Goal: Task Accomplishment & Management: Manage account settings

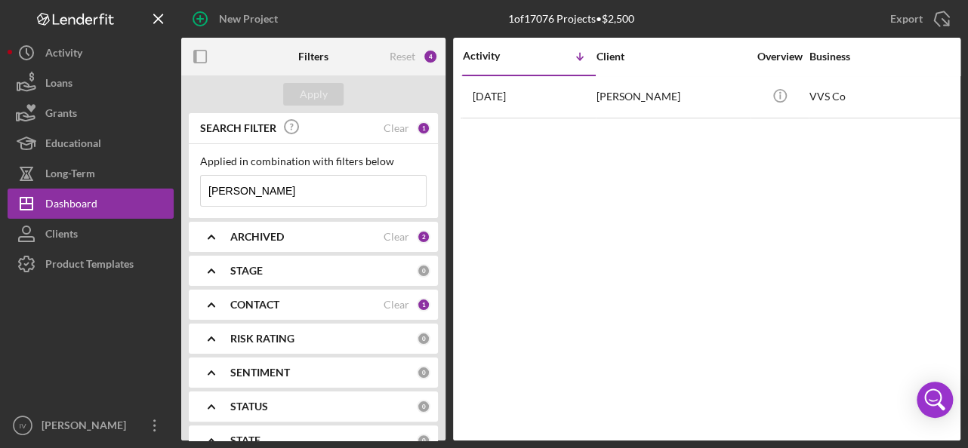
drag, startPoint x: 281, startPoint y: 191, endPoint x: 217, endPoint y: 187, distance: 63.5
click at [171, 182] on div "New Project 1 of 17076 Projects • $2,500 [PERSON_NAME] Export Icon/Export Filte…" at bounding box center [484, 220] width 953 height 441
paste input "[PERSON_NAME]"
type input "[PERSON_NAME]"
click at [393, 303] on div "Clear" at bounding box center [396, 305] width 26 height 12
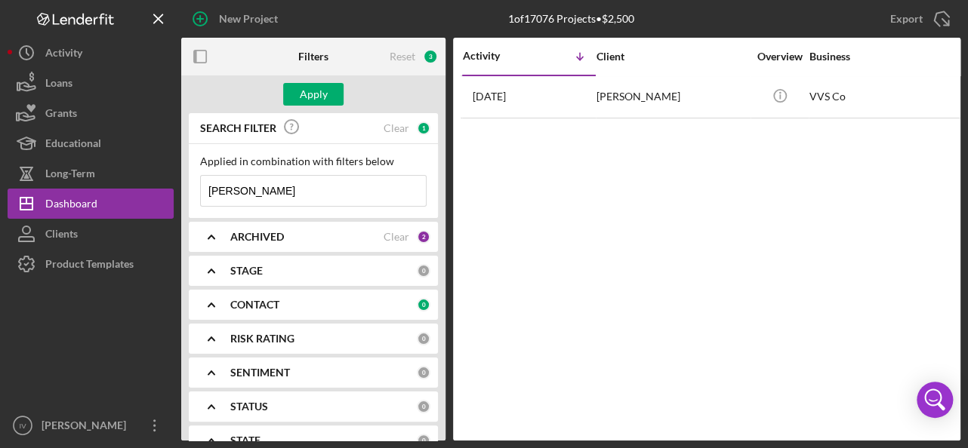
click at [211, 304] on icon "Icon/Expander" at bounding box center [211, 305] width 38 height 38
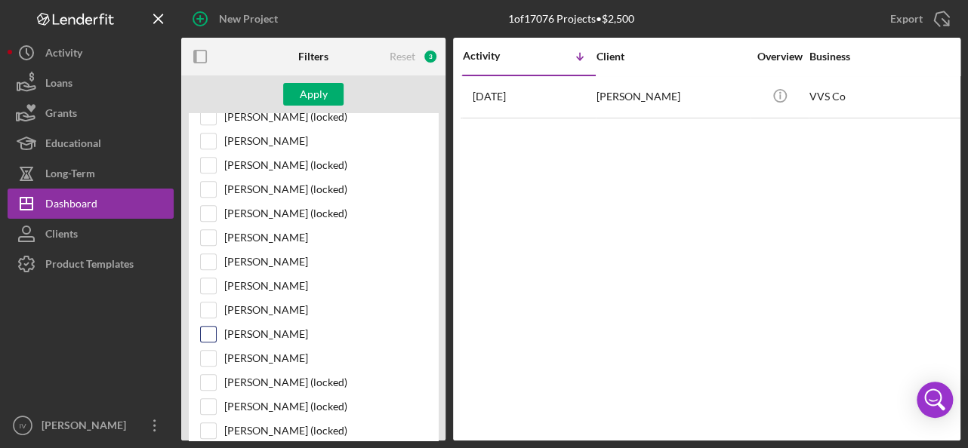
scroll to position [522, 0]
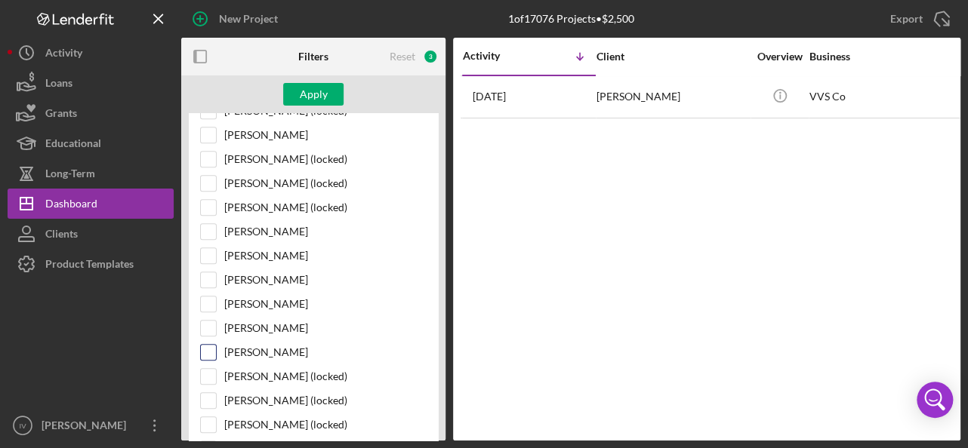
click at [211, 345] on input "[PERSON_NAME]" at bounding box center [208, 352] width 15 height 15
checkbox input "true"
click at [323, 102] on div "Apply" at bounding box center [314, 94] width 28 height 23
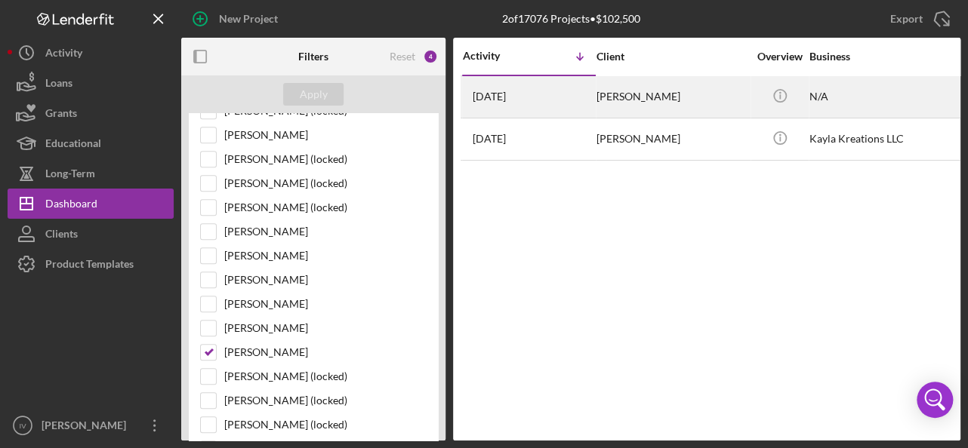
click at [603, 97] on div "[PERSON_NAME]" at bounding box center [671, 97] width 151 height 40
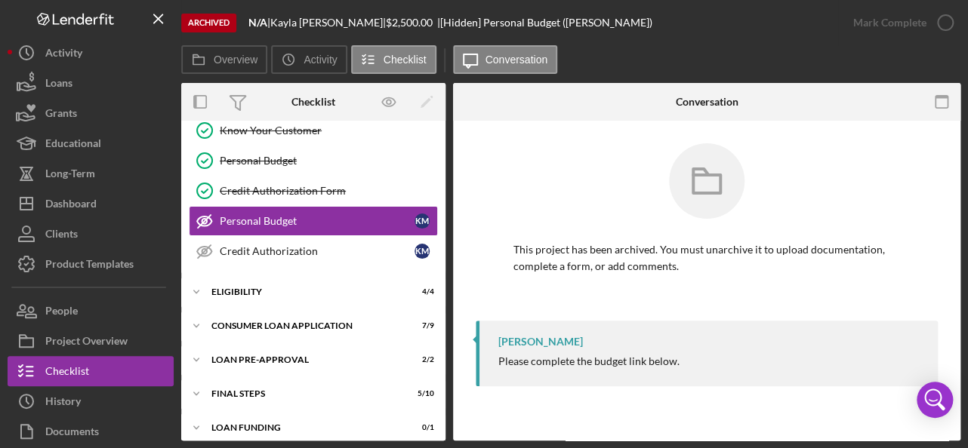
scroll to position [142, 0]
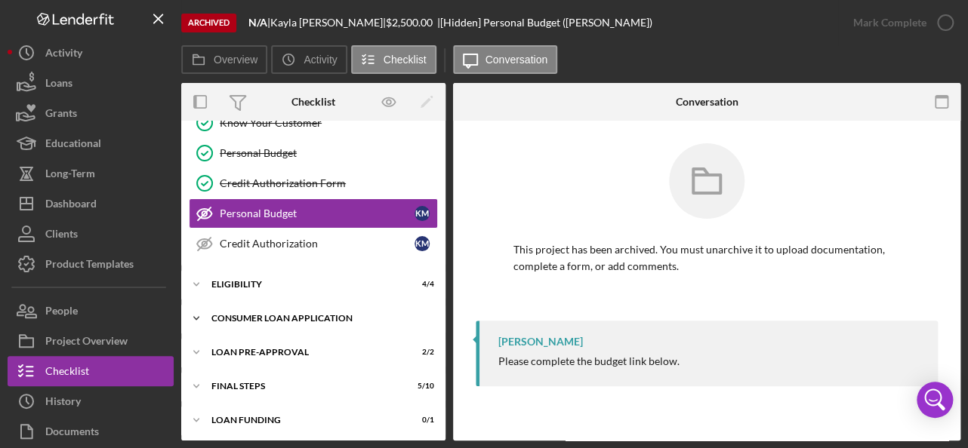
click at [193, 313] on icon "Icon/Expander" at bounding box center [196, 318] width 30 height 30
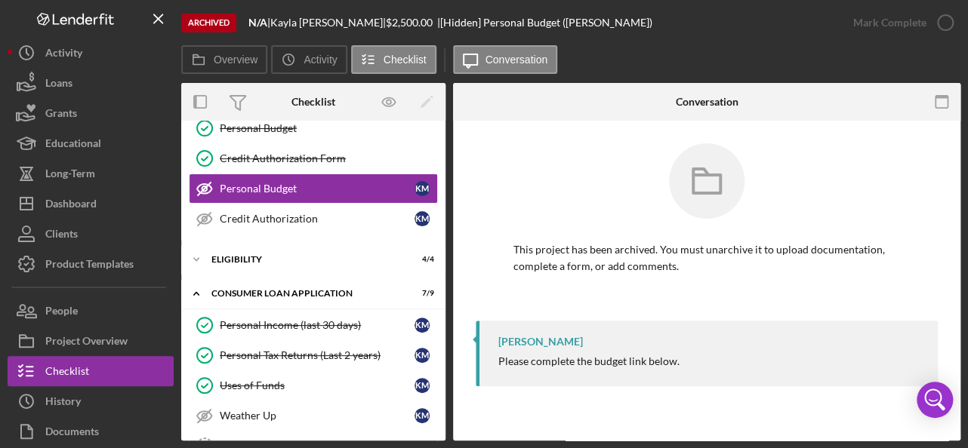
scroll to position [180, 0]
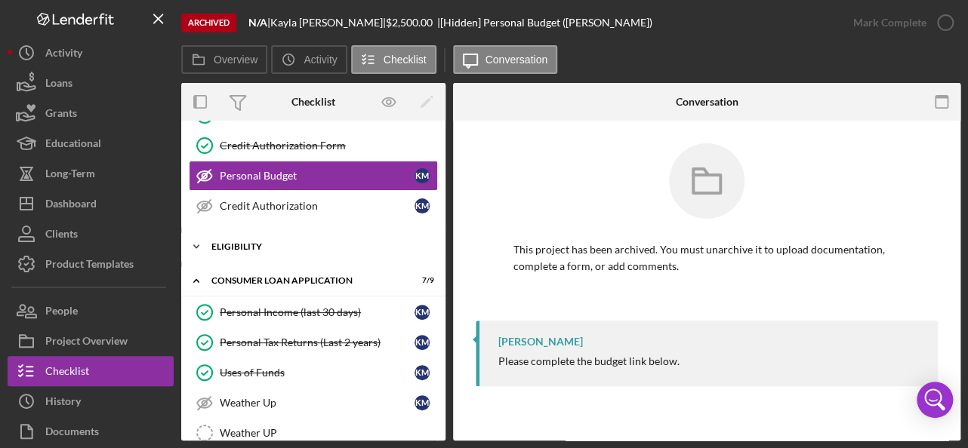
click at [191, 243] on icon "Icon/Expander" at bounding box center [196, 247] width 30 height 30
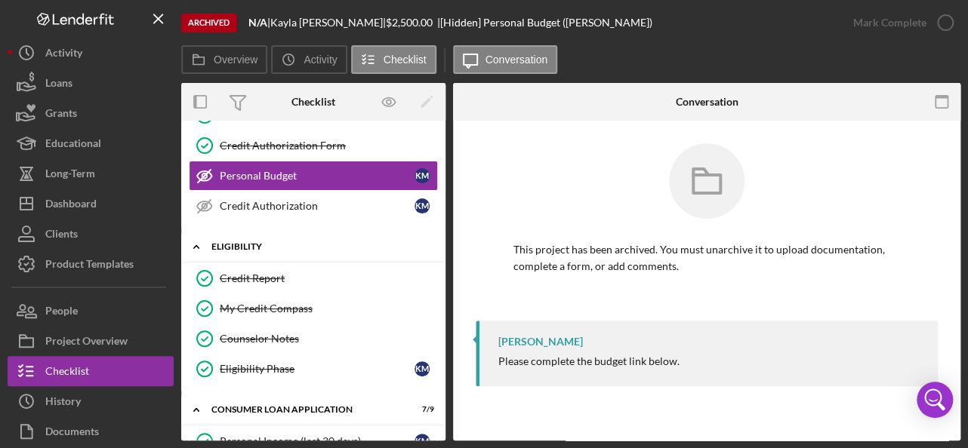
click at [190, 243] on icon "Icon/Expander" at bounding box center [196, 247] width 30 height 30
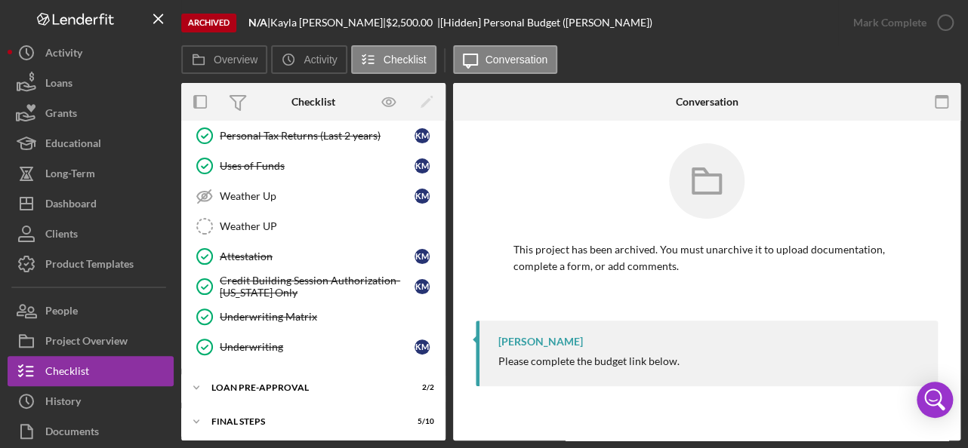
scroll to position [420, 0]
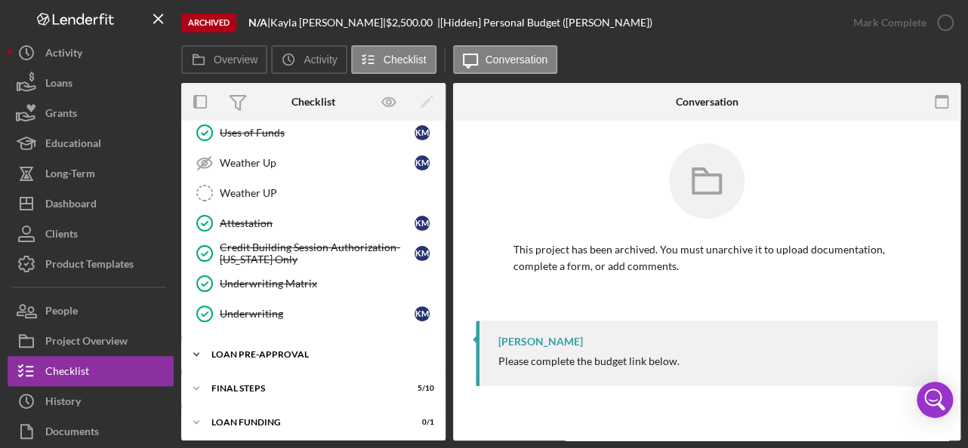
click at [196, 352] on icon "Icon/Expander" at bounding box center [196, 355] width 30 height 30
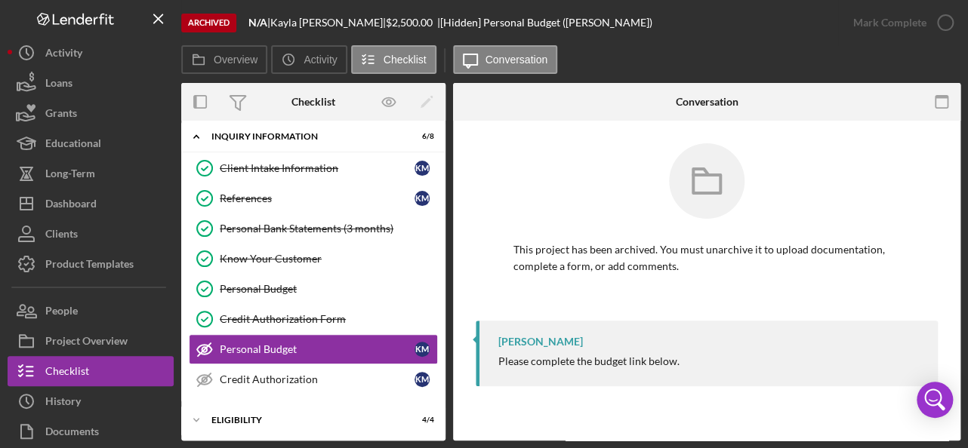
scroll to position [0, 0]
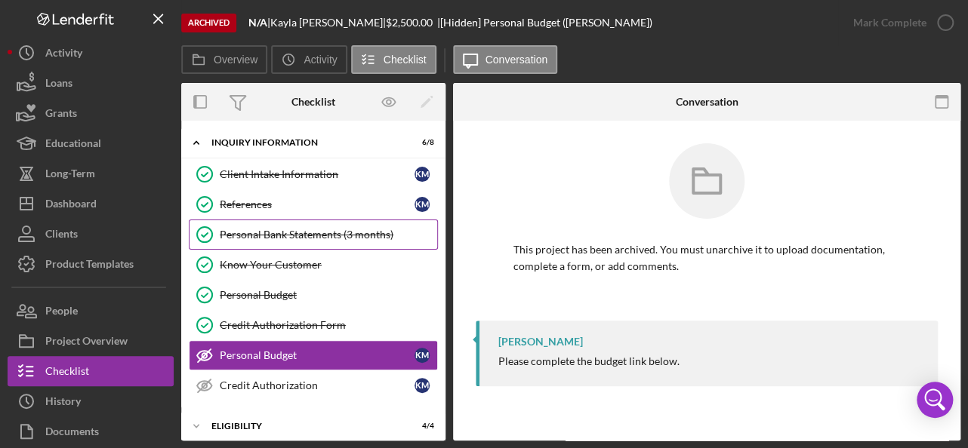
click at [309, 230] on div "Personal Bank Statements (3 months)" at bounding box center [328, 235] width 217 height 12
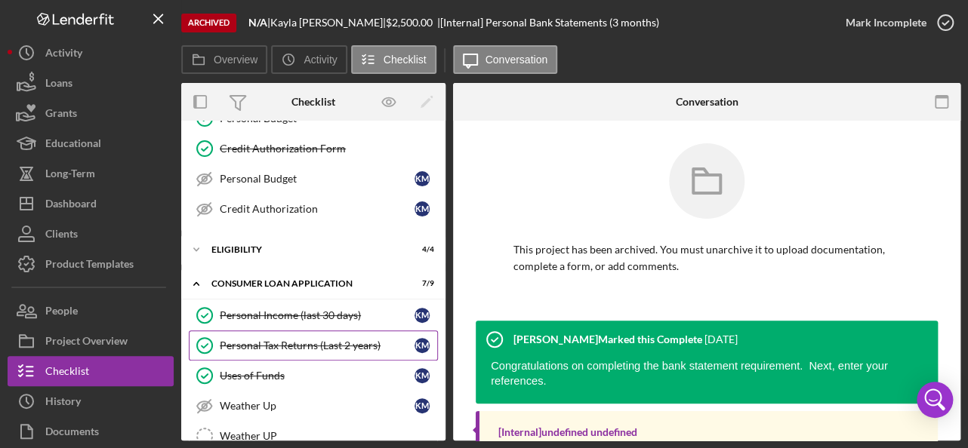
scroll to position [178, 0]
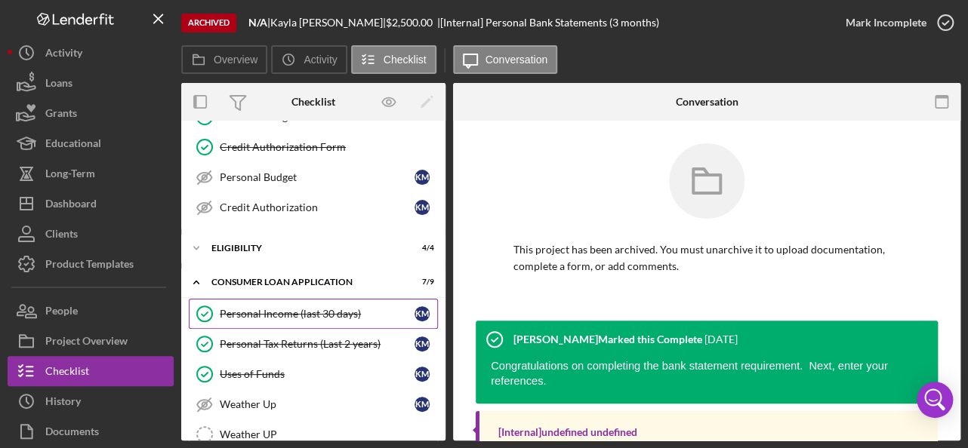
click at [330, 314] on div "Personal Income (last 30 days)" at bounding box center [317, 314] width 195 height 12
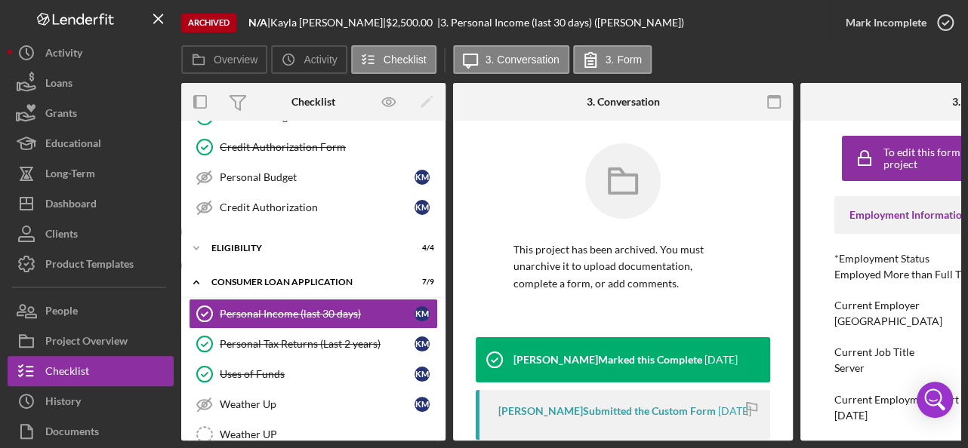
drag, startPoint x: 787, startPoint y: 174, endPoint x: 789, endPoint y: 211, distance: 37.1
click at [790, 211] on div "Personal Income (last 30 days) Personal Income (last 30 days) This project has …" at bounding box center [623, 281] width 340 height 320
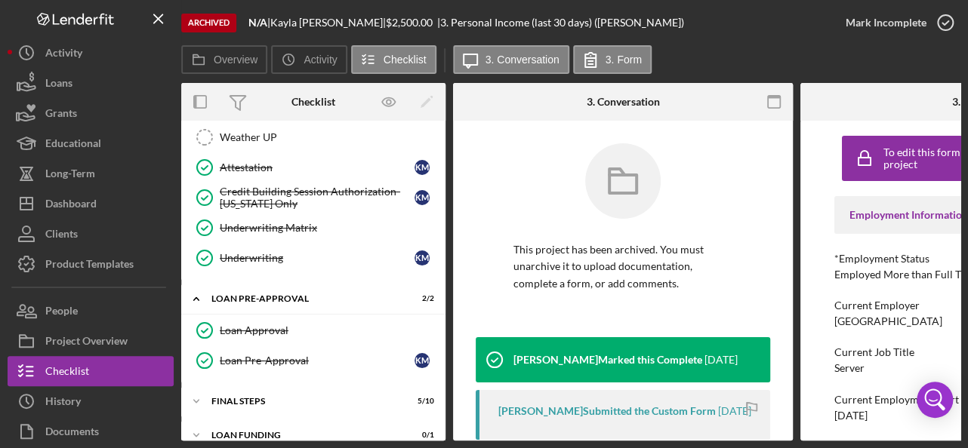
scroll to position [491, 0]
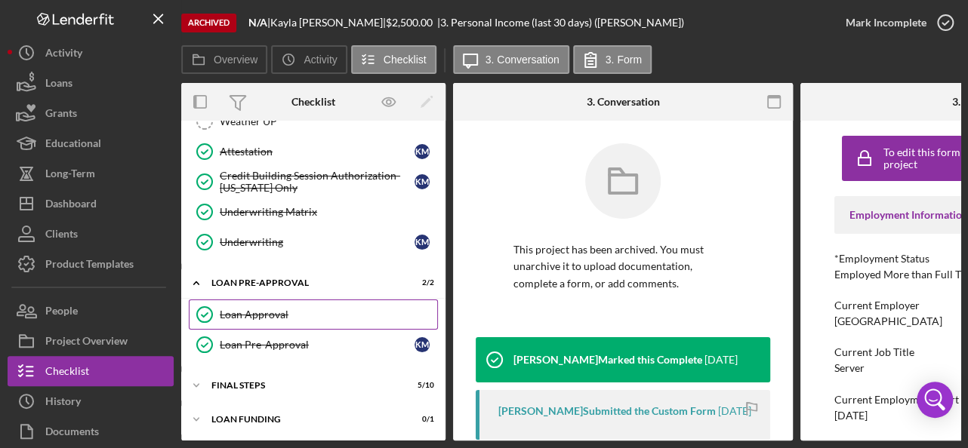
click at [272, 309] on div "Loan Approval" at bounding box center [328, 315] width 217 height 12
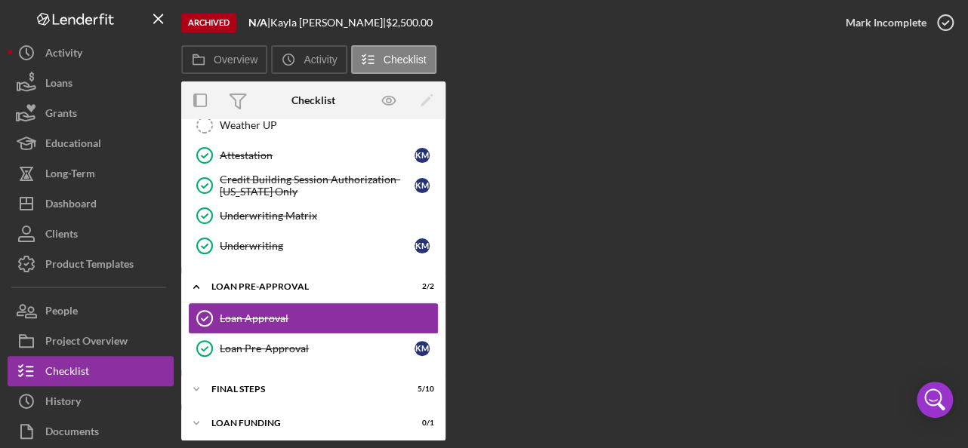
scroll to position [491, 0]
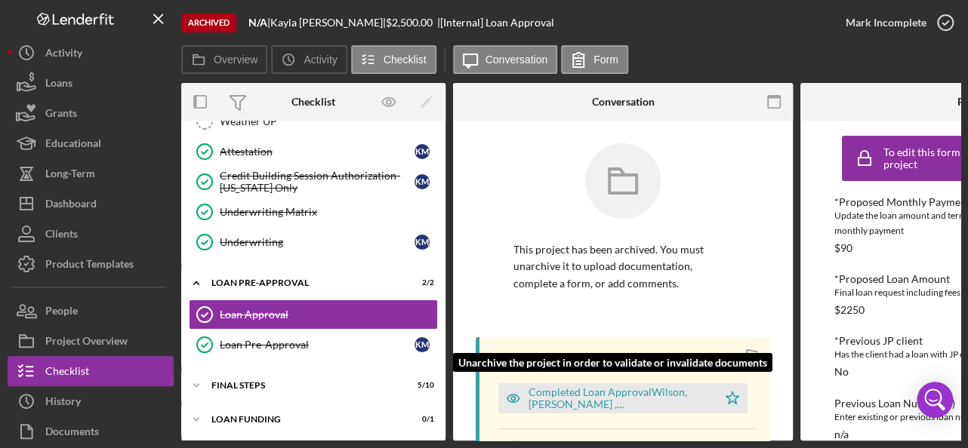
click at [589, 402] on div "Completed Loan ApprovalWilson, [PERSON_NAME] ,[PERSON_NAME].pdf" at bounding box center [618, 398] width 181 height 24
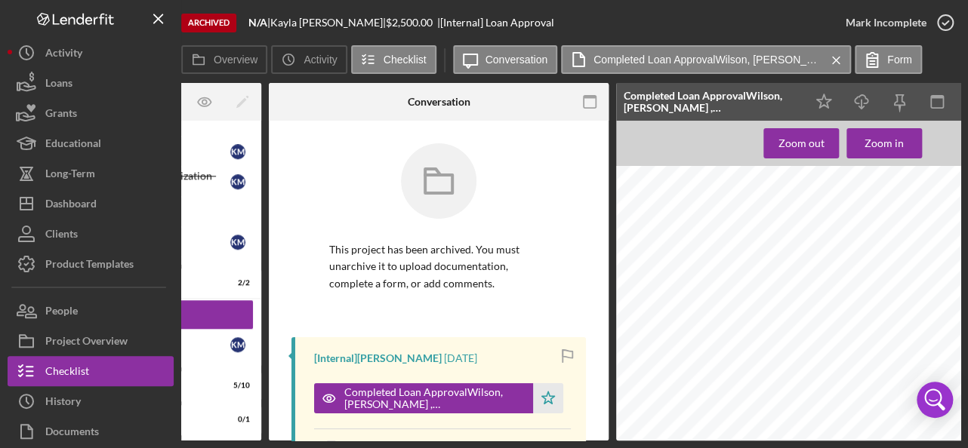
scroll to position [0, 170]
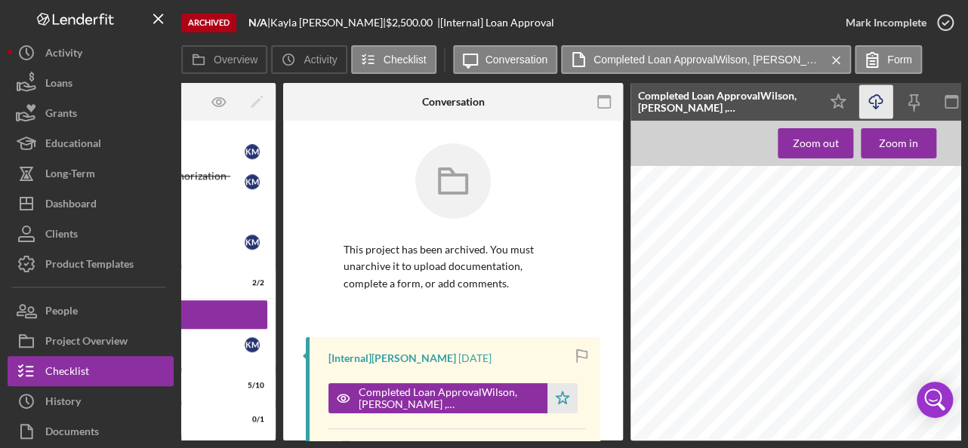
click at [869, 100] on icon "Icon/Download" at bounding box center [876, 102] width 34 height 34
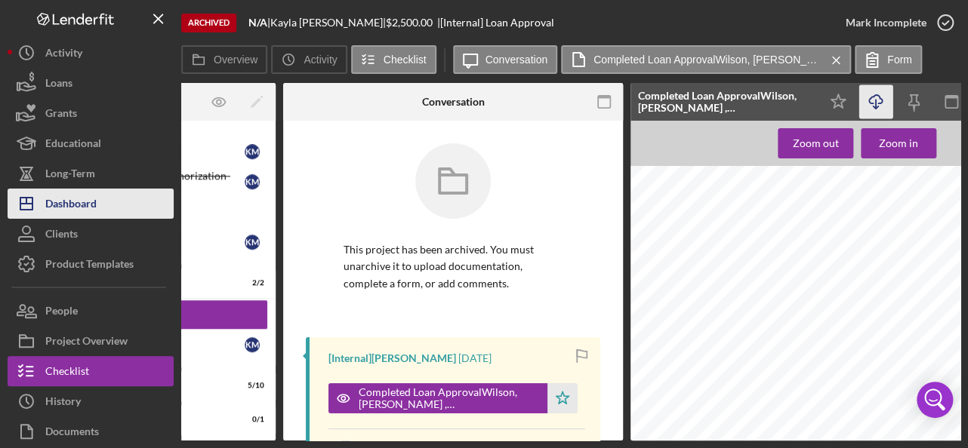
click at [85, 199] on div "Dashboard" at bounding box center [70, 206] width 51 height 34
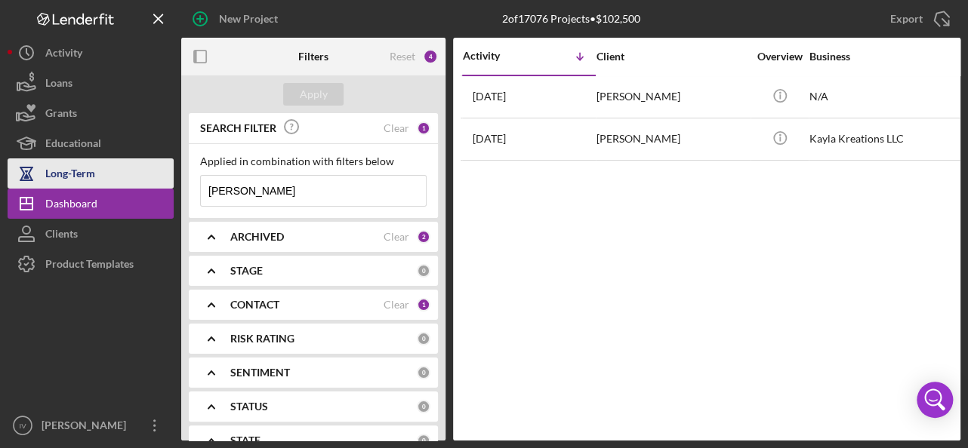
drag, startPoint x: 284, startPoint y: 192, endPoint x: 167, endPoint y: 183, distance: 117.3
click at [167, 183] on div "New Project 2 of 17076 Projects • $102,500 [PERSON_NAME] Export Icon/Export Fil…" at bounding box center [484, 220] width 953 height 441
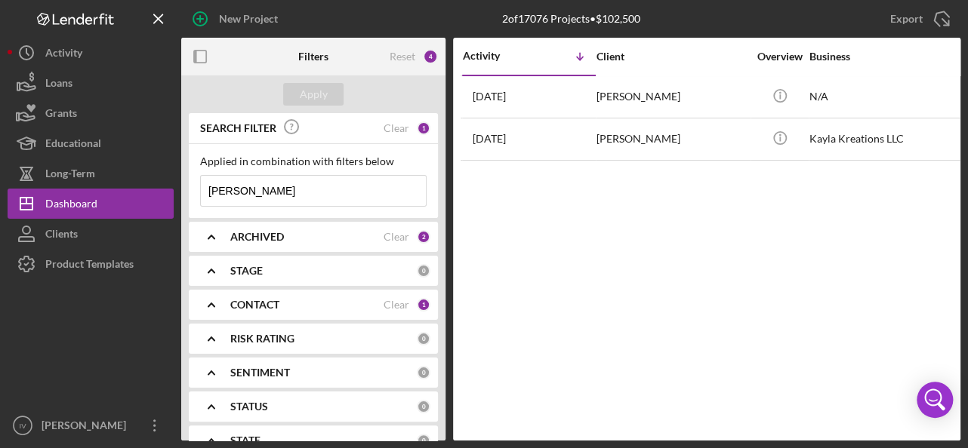
paste input "[PERSON_NAME], Ornitonio"
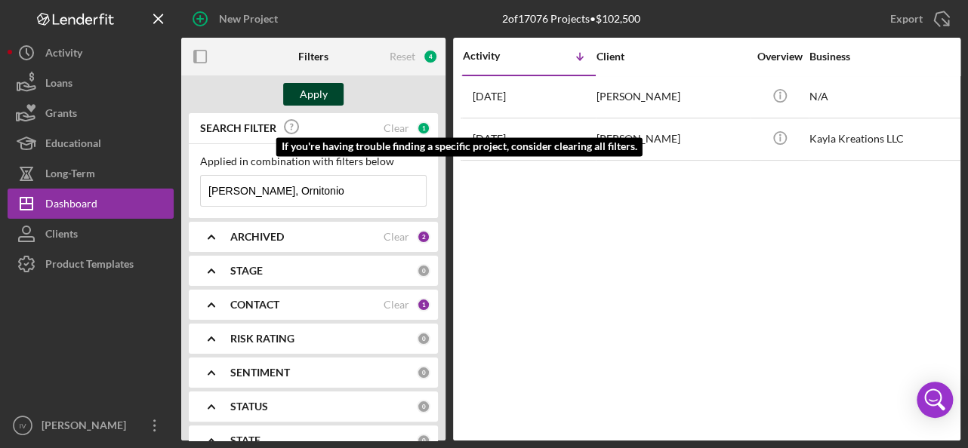
type input "[PERSON_NAME], Ornitonio"
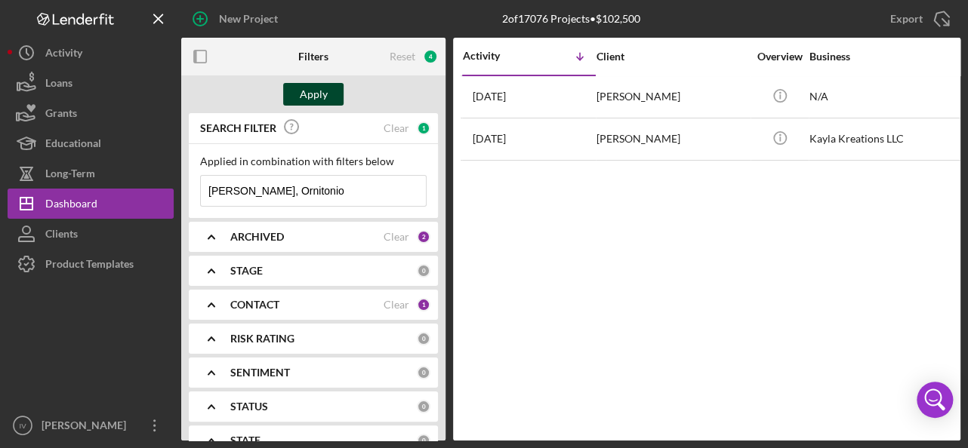
click at [315, 97] on div "Apply" at bounding box center [314, 94] width 28 height 23
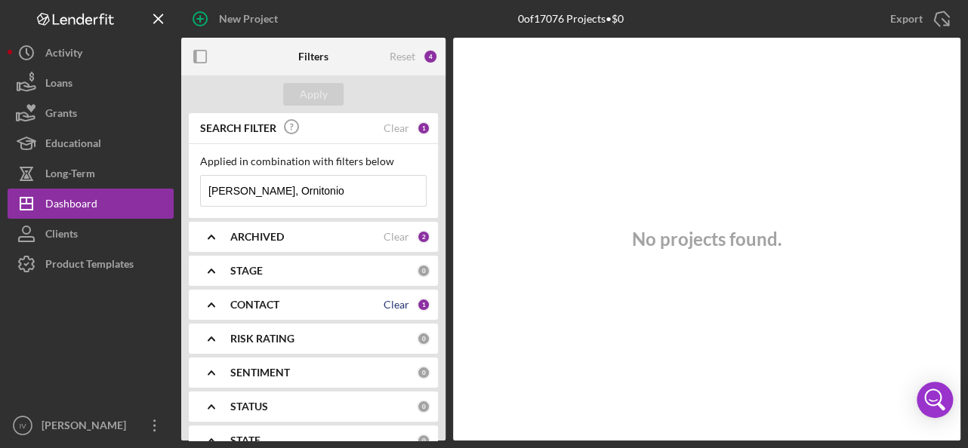
click at [395, 300] on div "Clear" at bounding box center [396, 305] width 26 height 12
click at [217, 313] on icon "Icon/Expander" at bounding box center [211, 305] width 38 height 38
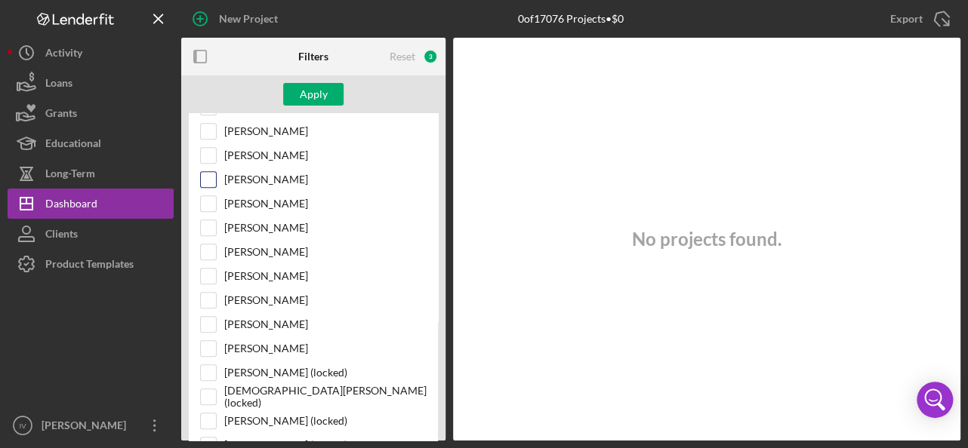
scroll to position [416, 0]
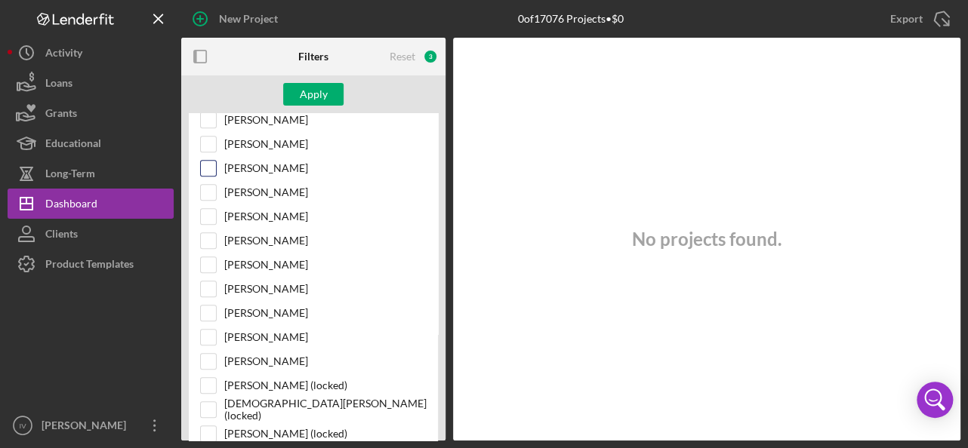
click at [208, 165] on input "[PERSON_NAME]" at bounding box center [208, 168] width 15 height 15
checkbox input "true"
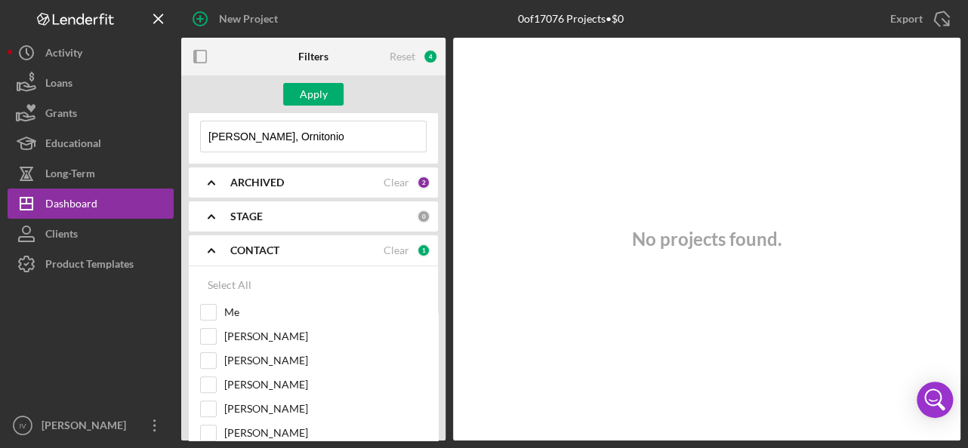
scroll to position [0, 0]
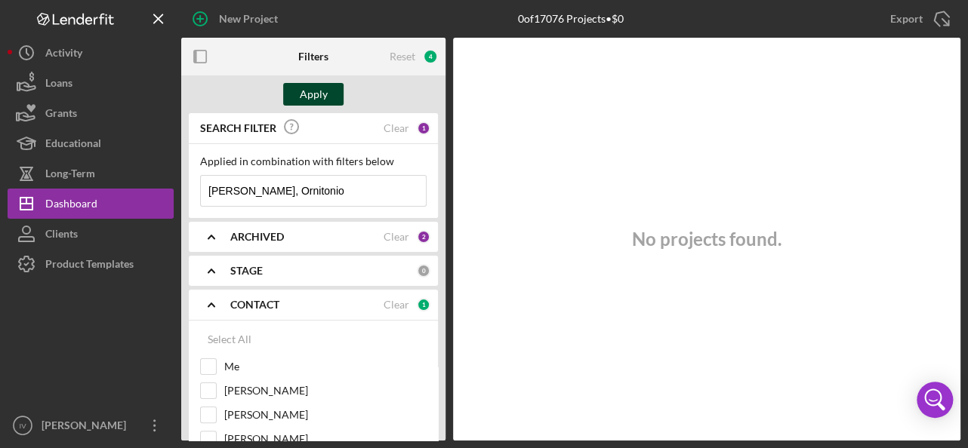
click at [313, 96] on div "Apply" at bounding box center [314, 94] width 28 height 23
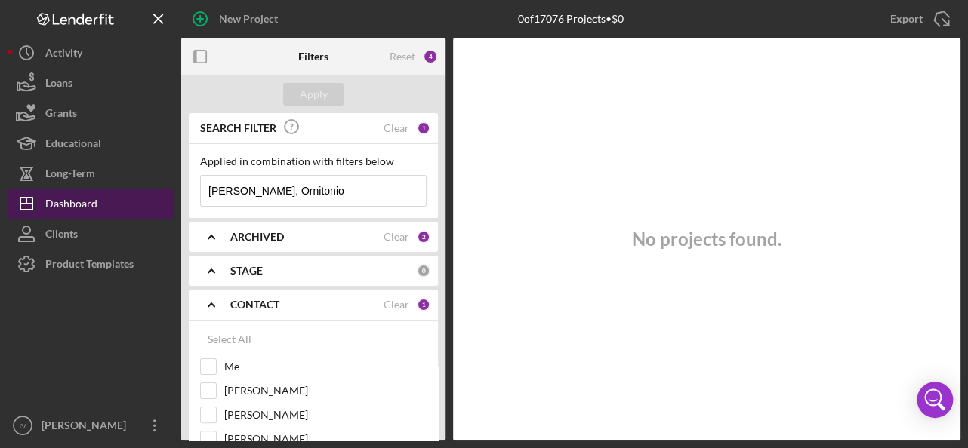
drag, startPoint x: 304, startPoint y: 183, endPoint x: 160, endPoint y: 189, distance: 144.3
click at [160, 189] on div "New Project 0 of 17076 Projects • $0 [PERSON_NAME] Export Icon/Export Filters R…" at bounding box center [484, 220] width 953 height 441
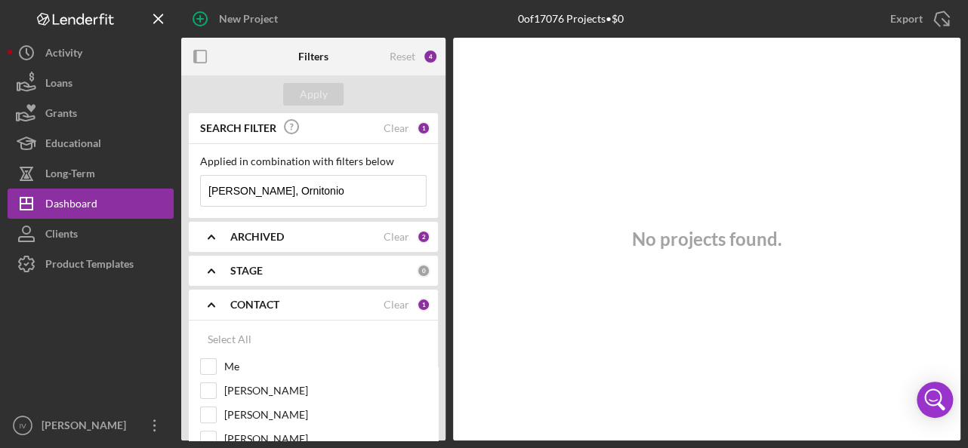
paste input "[PERSON_NAME]"
type input "[PERSON_NAME]"
click at [323, 92] on div "Apply" at bounding box center [314, 94] width 28 height 23
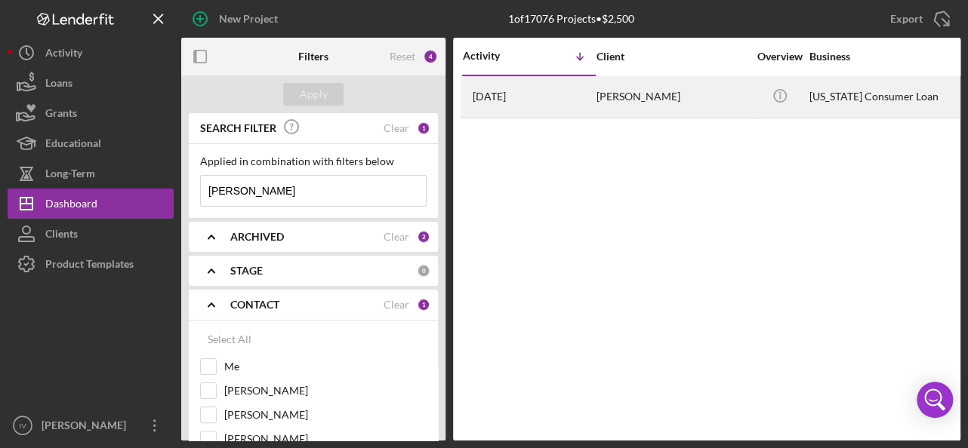
click at [646, 101] on div "[PERSON_NAME]" at bounding box center [671, 97] width 151 height 40
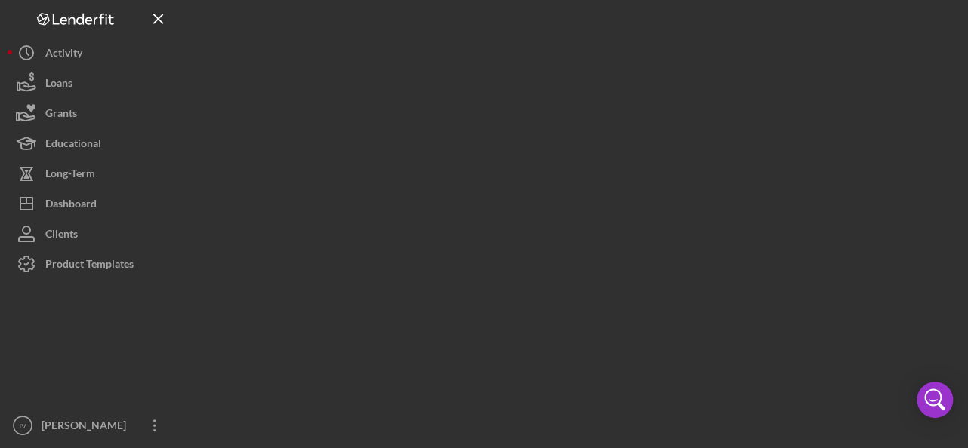
click at [646, 101] on div at bounding box center [570, 220] width 779 height 441
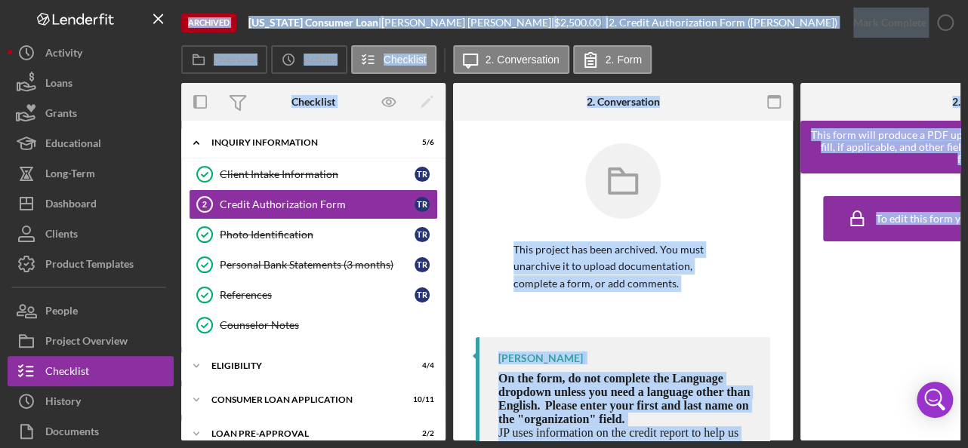
click at [758, 186] on div "This project has been archived. You must unarchive it to upload documentation, …" at bounding box center [622, 240] width 294 height 194
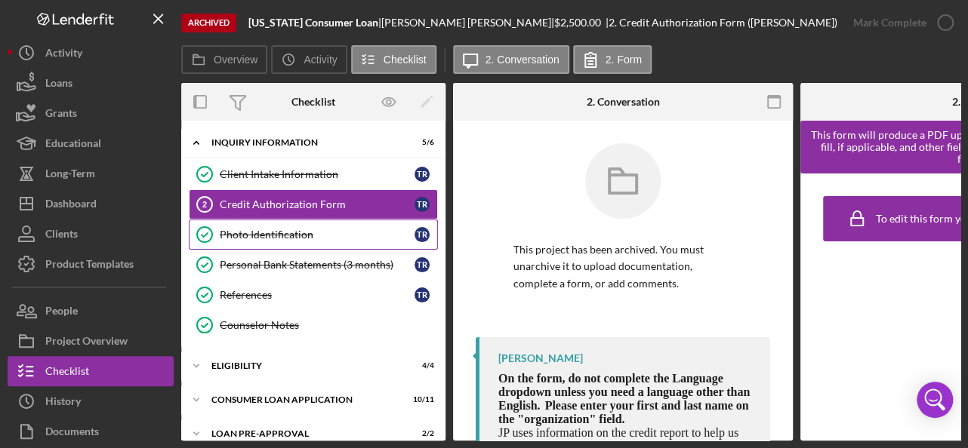
click at [313, 230] on div "Photo Identification" at bounding box center [317, 235] width 195 height 12
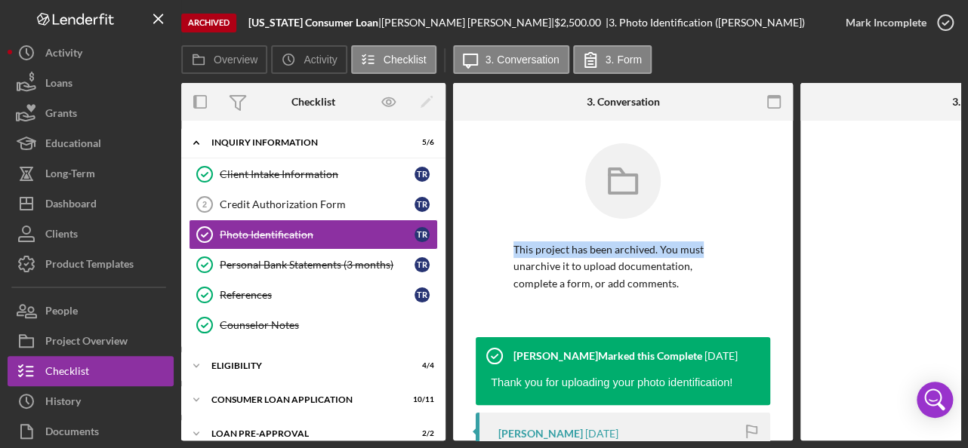
drag, startPoint x: 792, startPoint y: 195, endPoint x: 794, endPoint y: 255, distance: 59.6
click at [794, 255] on div "Overview Internal Workflow Stage Done Icon/Dropdown Arrow Icon/Archived Archive…" at bounding box center [570, 262] width 779 height 358
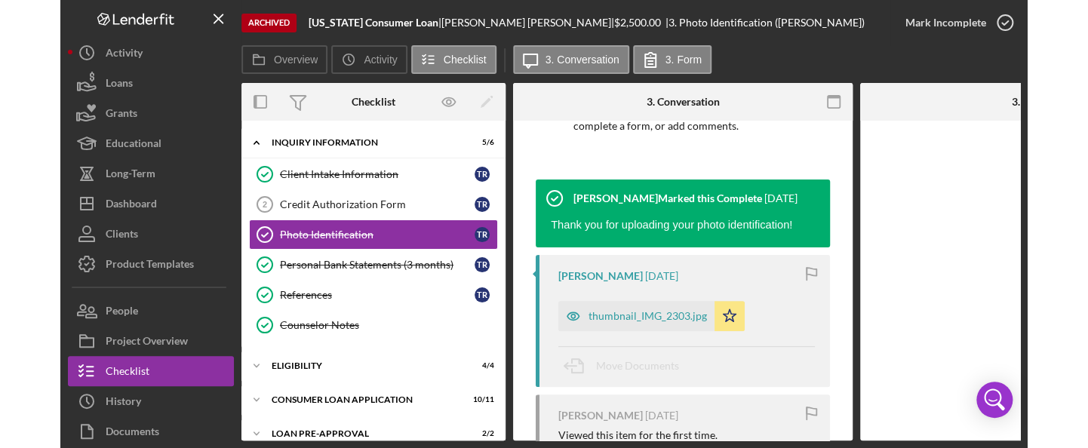
scroll to position [187, 0]
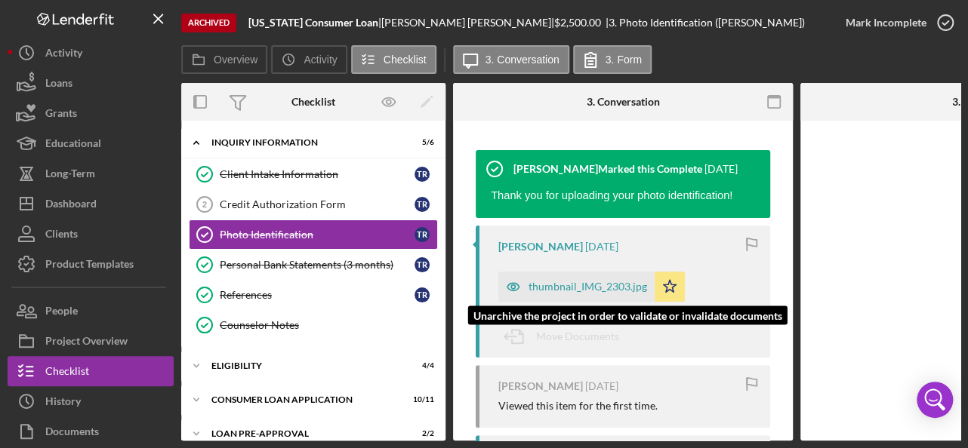
click at [592, 295] on div "thumbnail_IMG_2303.jpg" at bounding box center [576, 287] width 156 height 30
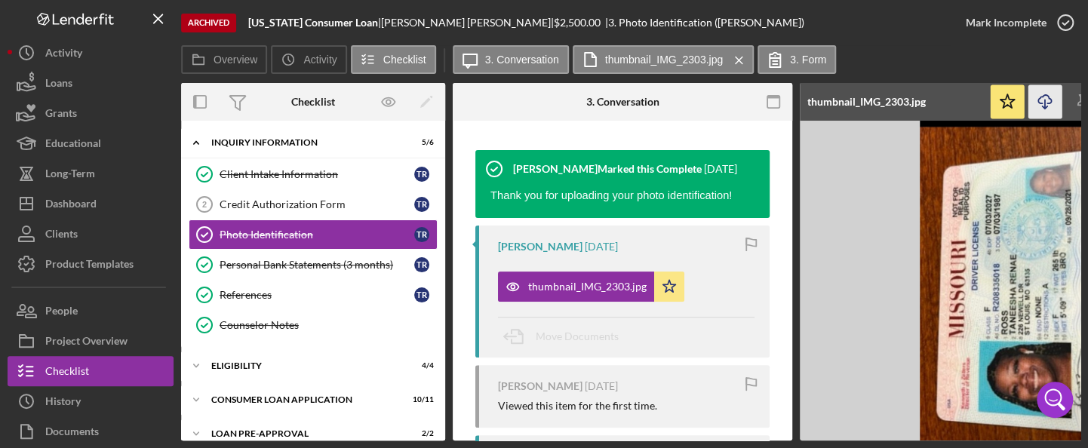
click at [1049, 99] on icon "button" at bounding box center [1045, 99] width 13 height 8
click at [334, 266] on div "Personal Bank Statements (3 months)" at bounding box center [317, 265] width 195 height 12
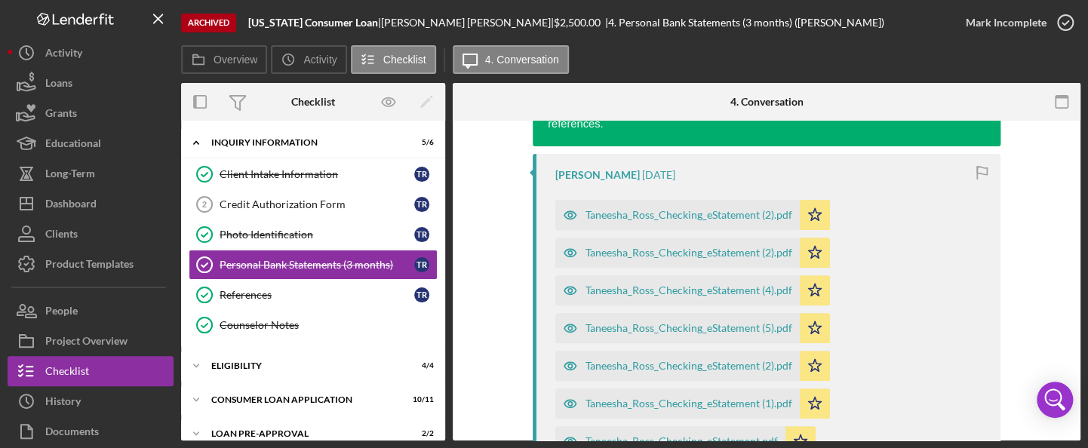
scroll to position [285, 0]
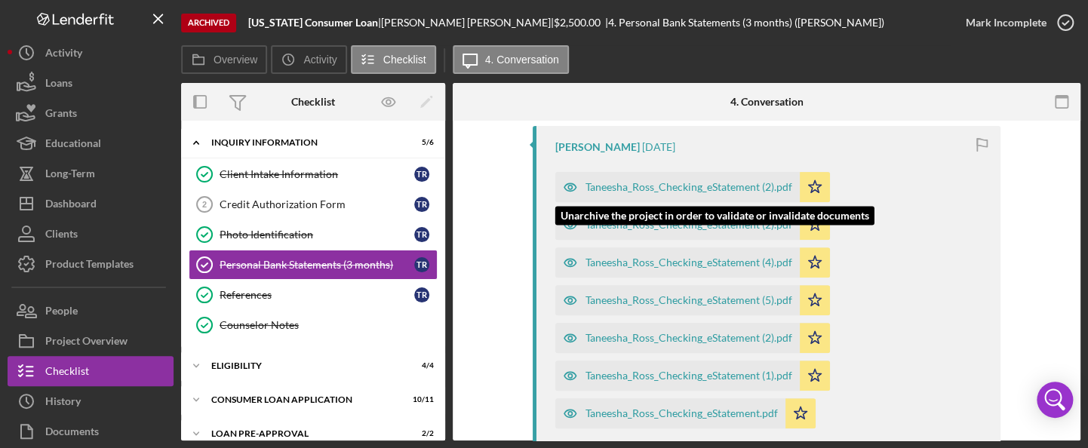
click at [726, 181] on div "Taneesha_Ross_Checking_eStatement (2).pdf" at bounding box center [689, 187] width 207 height 12
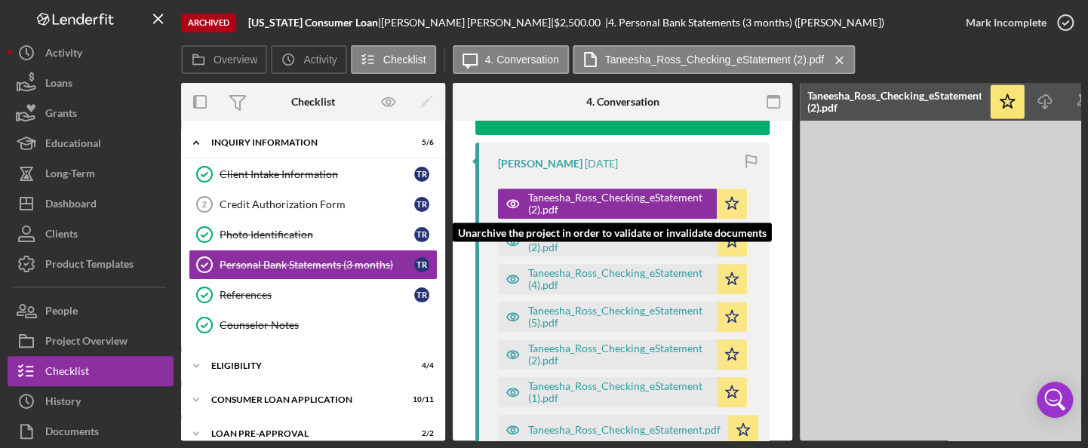
scroll to position [317, 0]
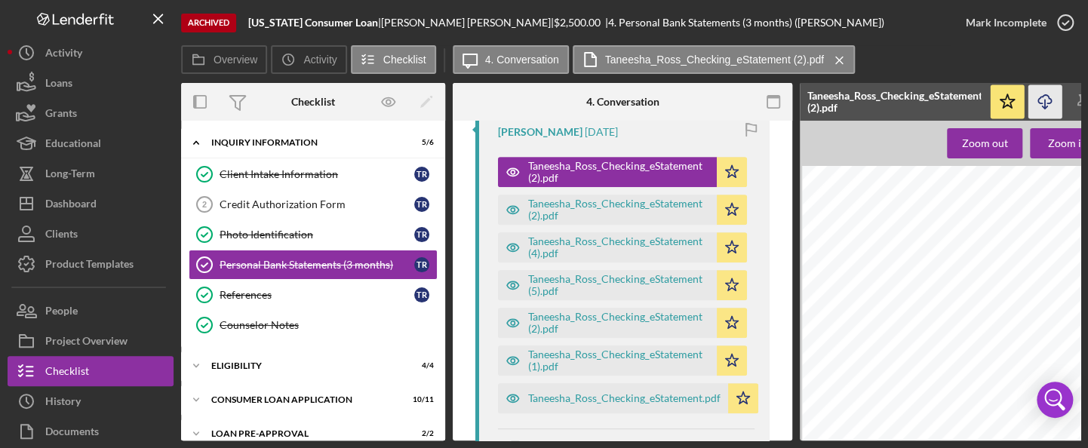
click at [1044, 96] on icon "button" at bounding box center [1045, 99] width 13 height 8
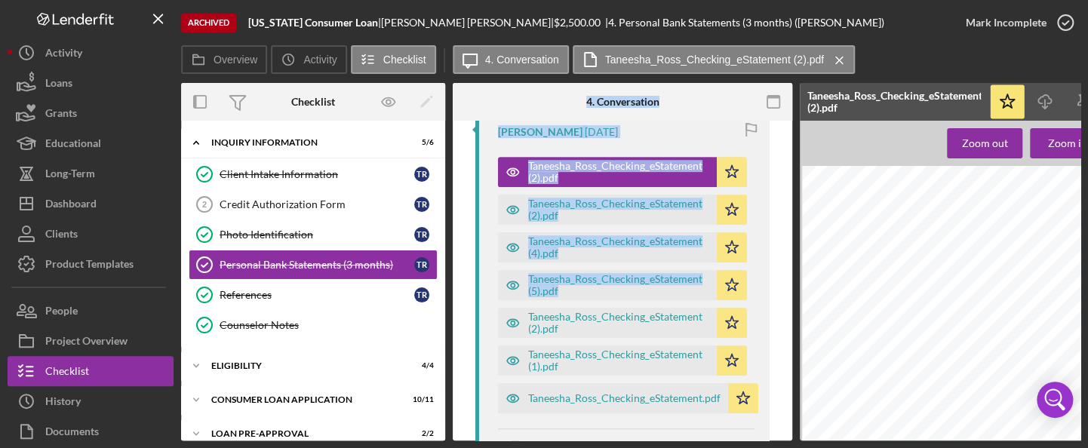
drag, startPoint x: 445, startPoint y: 247, endPoint x: 448, endPoint y: 305, distance: 58.2
click at [449, 315] on div "Overview Internal Workflow Stage Done Icon/Dropdown Arrow Icon/Archived Archive…" at bounding box center [631, 262] width 900 height 358
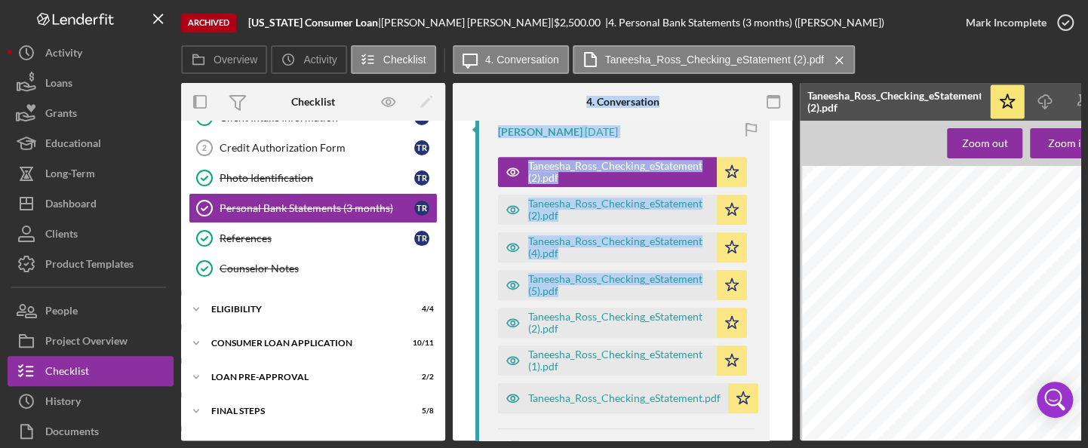
scroll to position [87, 0]
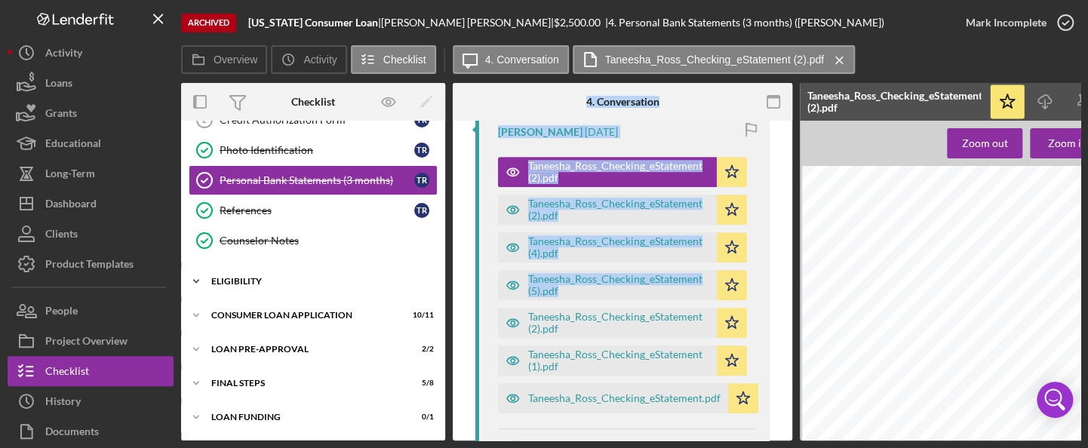
click at [327, 282] on div "Icon/Expander Eligibility 4 / 4" at bounding box center [313, 281] width 264 height 30
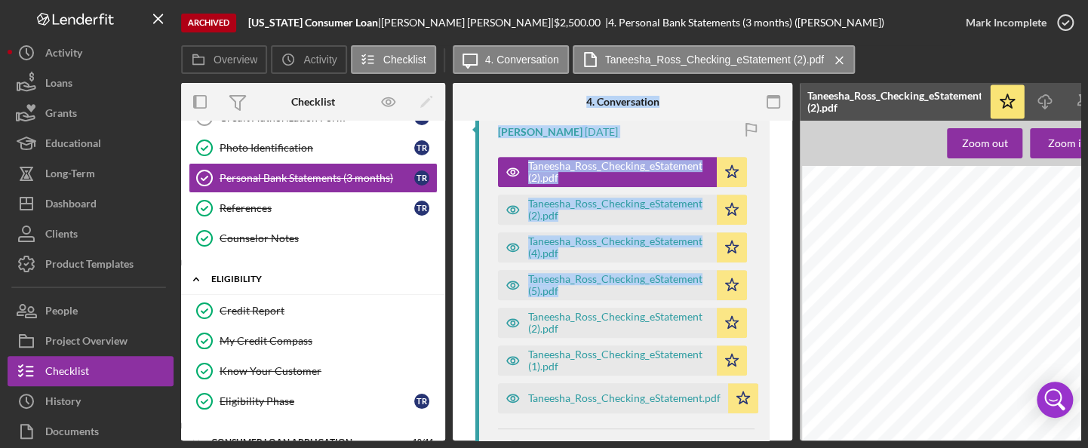
click at [251, 271] on div "Icon/Expander Eligibility 4 / 4" at bounding box center [313, 279] width 264 height 31
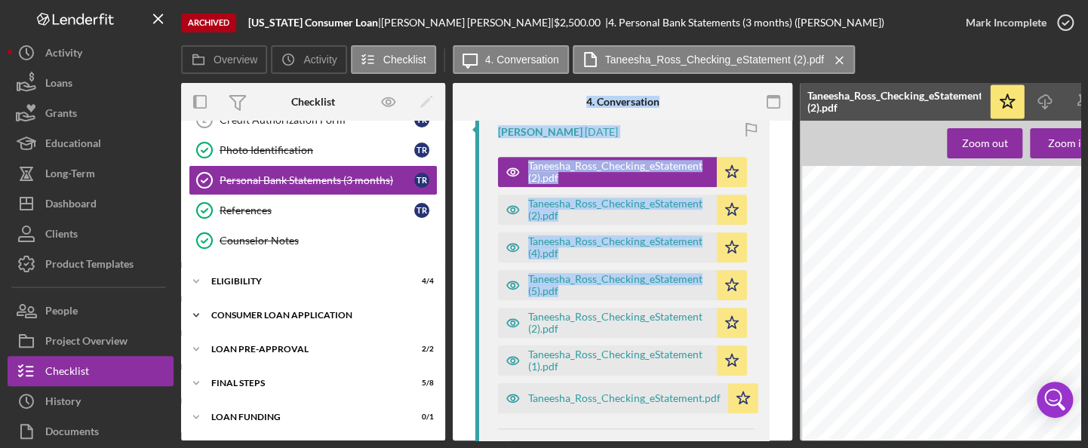
click at [272, 311] on div "Consumer Loan Application" at bounding box center [318, 315] width 215 height 9
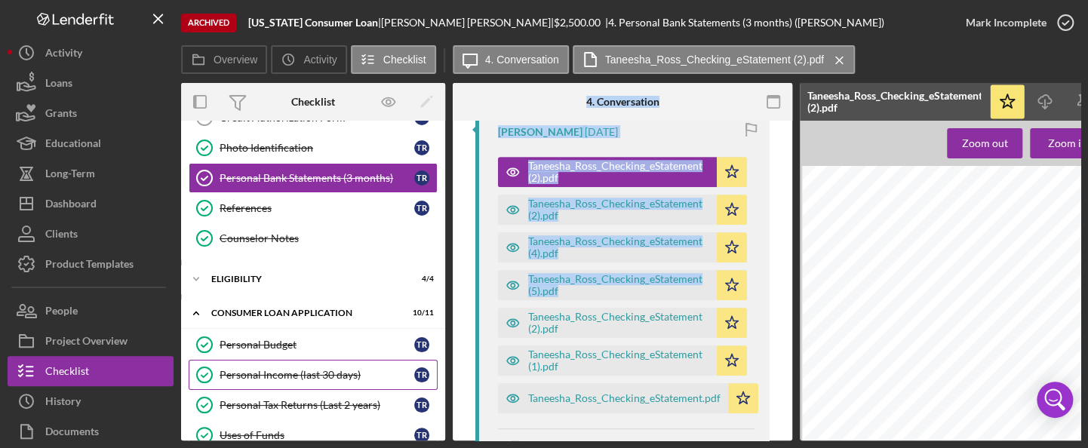
click at [287, 373] on div "Personal Income (last 30 days)" at bounding box center [317, 375] width 195 height 12
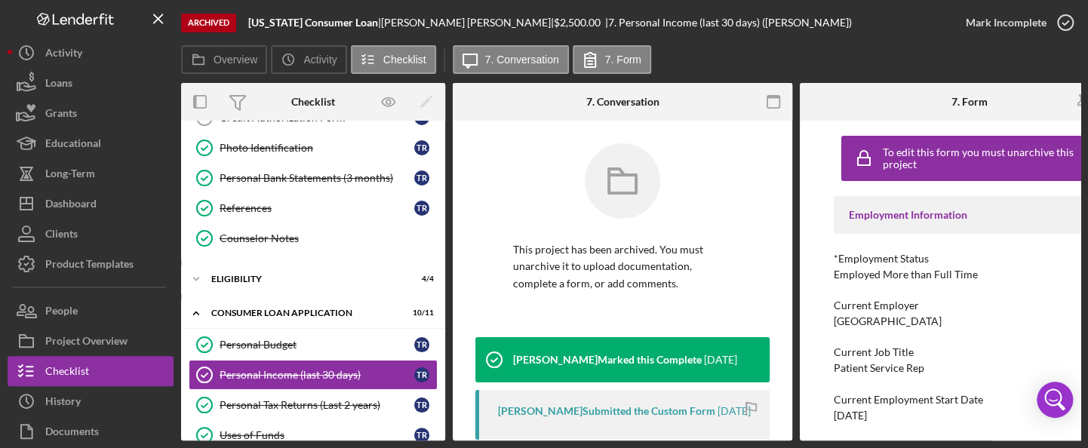
drag, startPoint x: 786, startPoint y: 180, endPoint x: 791, endPoint y: 207, distance: 26.8
click at [791, 207] on div "Personal Income (last 30 days) Personal Income (last 30 days) This project has …" at bounding box center [623, 281] width 340 height 320
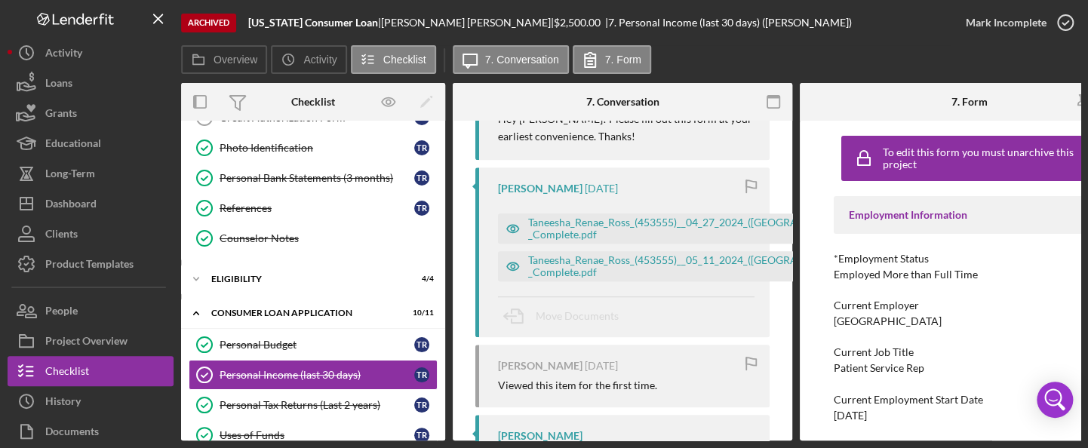
scroll to position [374, 0]
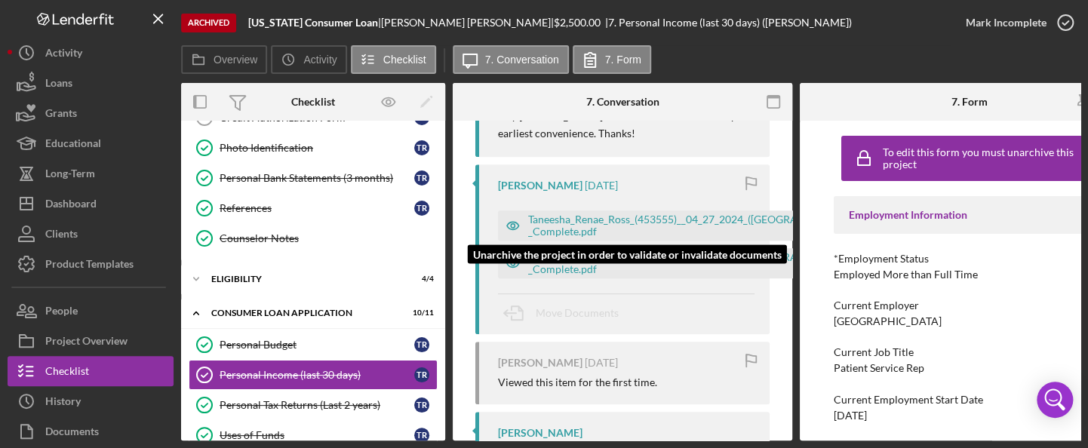
click at [660, 214] on div "Taneesha_Renae_Ross_(453555)__04_27_2024_([GEOGRAPHIC_DATA])_-_Complete.pdf" at bounding box center [699, 226] width 342 height 24
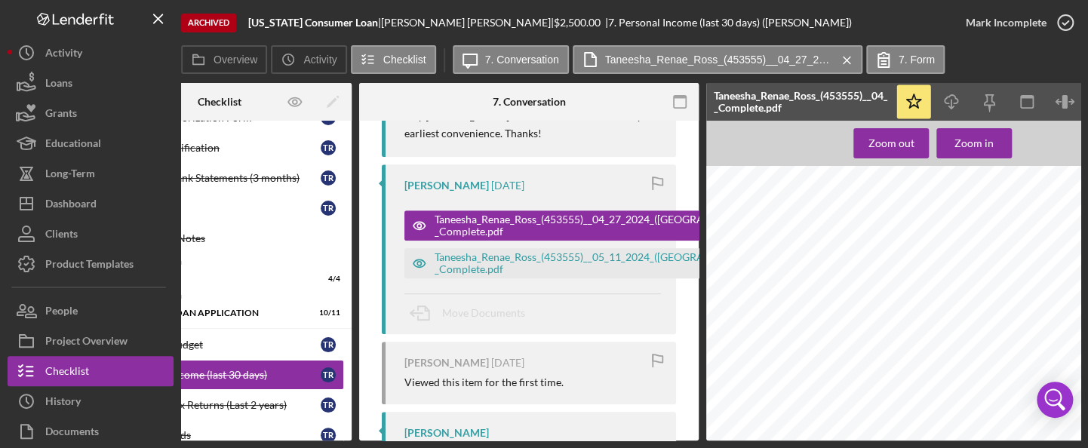
scroll to position [0, 0]
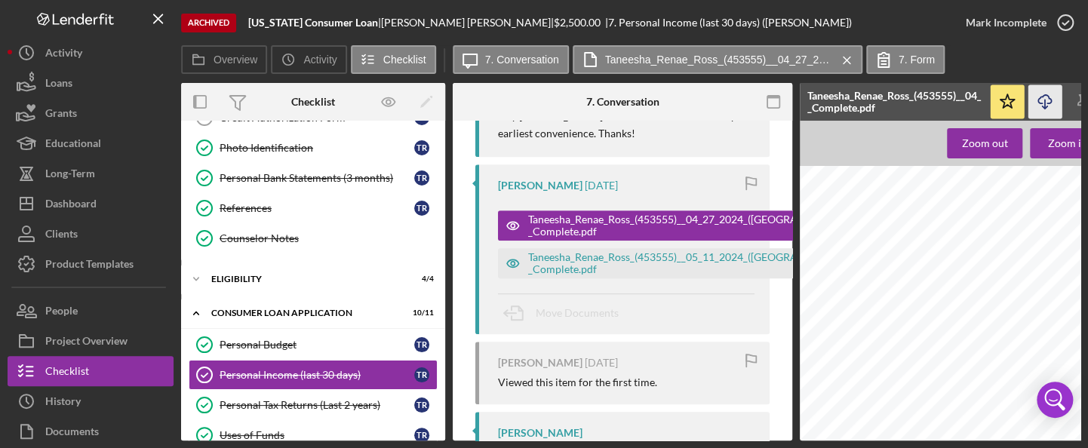
click at [1044, 102] on icon "Icon/Download" at bounding box center [1046, 102] width 34 height 34
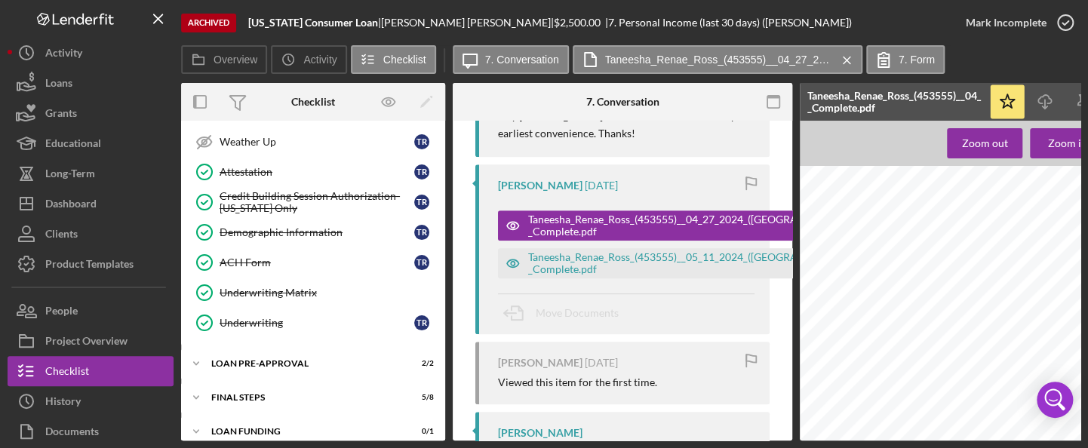
scroll to position [423, 0]
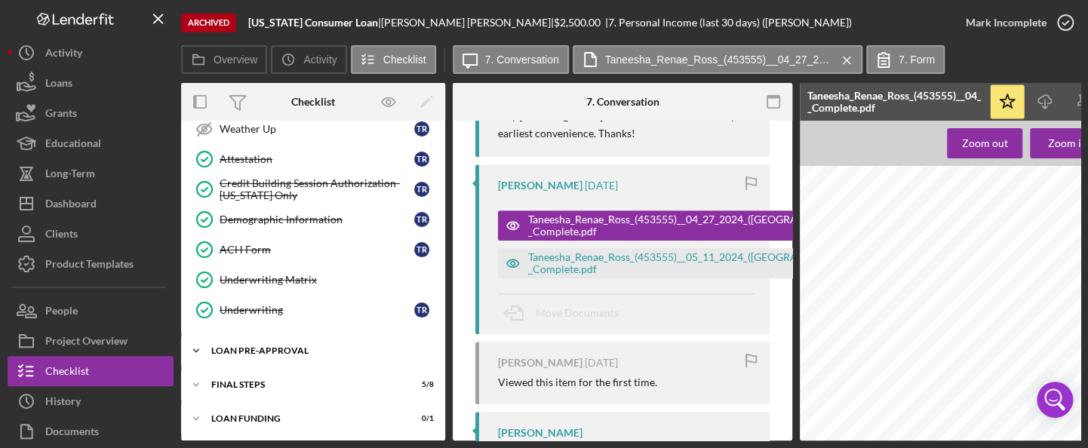
click at [263, 346] on div "Loan Pre-Approval" at bounding box center [318, 350] width 215 height 9
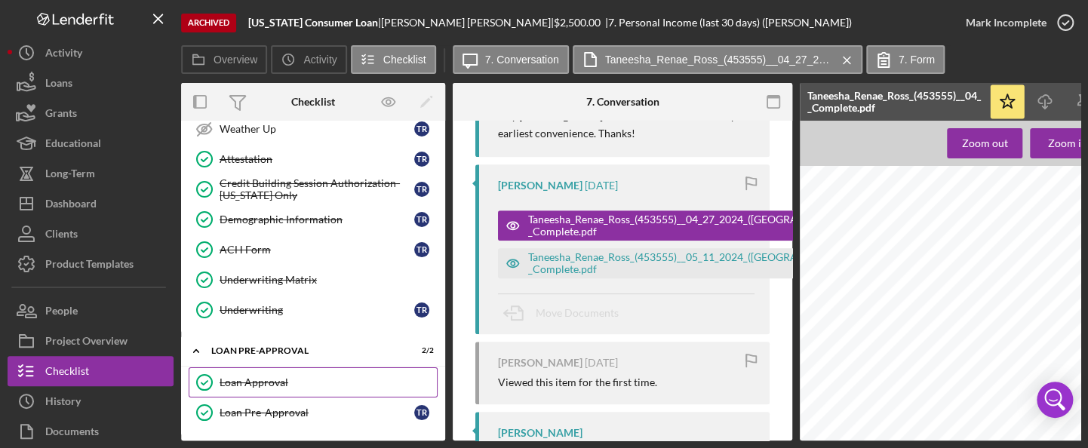
click at [256, 377] on div "Loan Approval" at bounding box center [328, 383] width 217 height 12
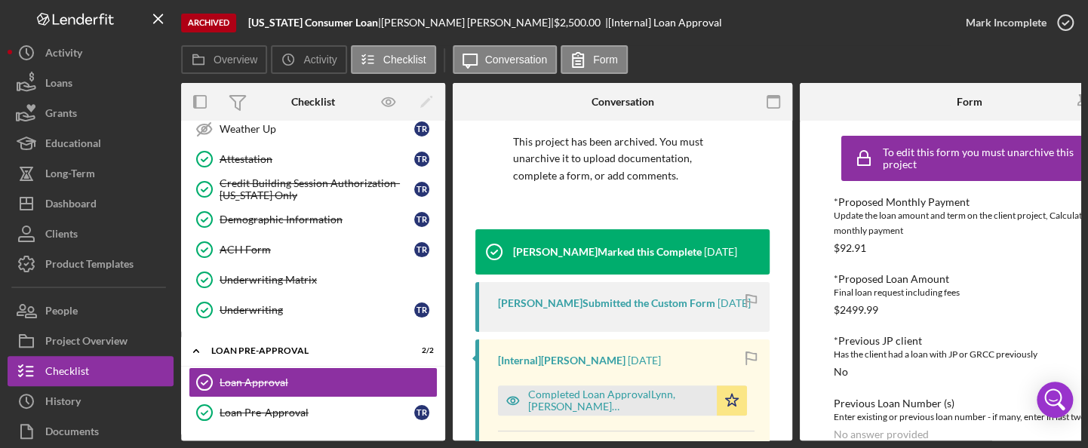
scroll to position [146, 0]
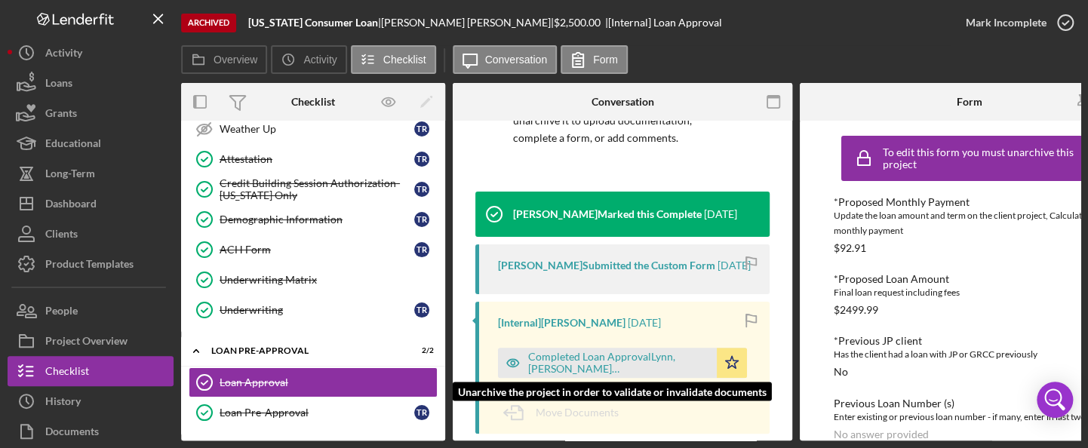
click at [623, 362] on div "Completed Loan ApprovalLynn, [PERSON_NAME] [PERSON_NAME].pdf" at bounding box center [618, 363] width 181 height 24
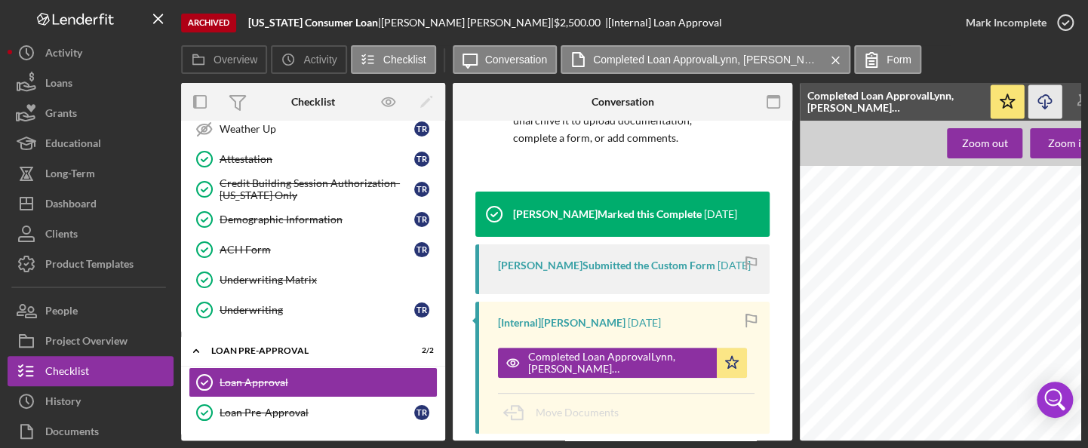
click at [1042, 105] on icon "Icon/Download" at bounding box center [1046, 102] width 34 height 34
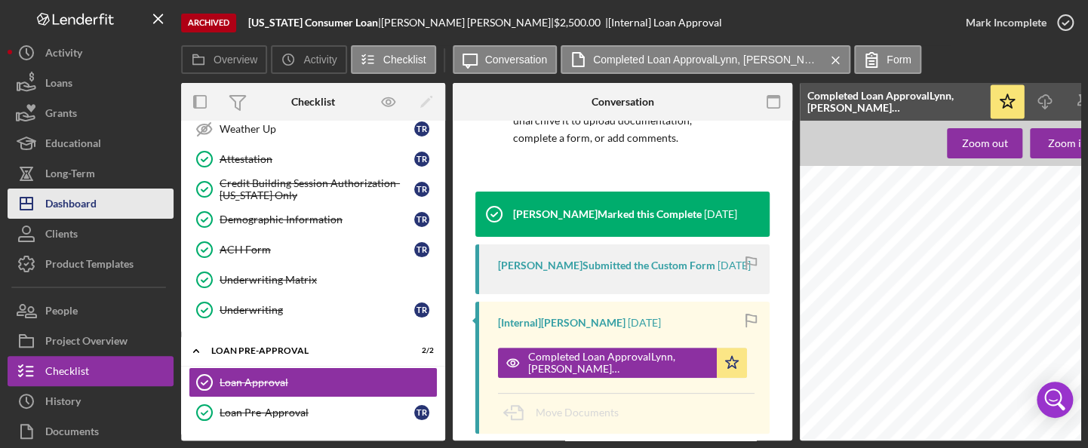
click at [108, 199] on button "Icon/Dashboard Dashboard" at bounding box center [91, 204] width 166 height 30
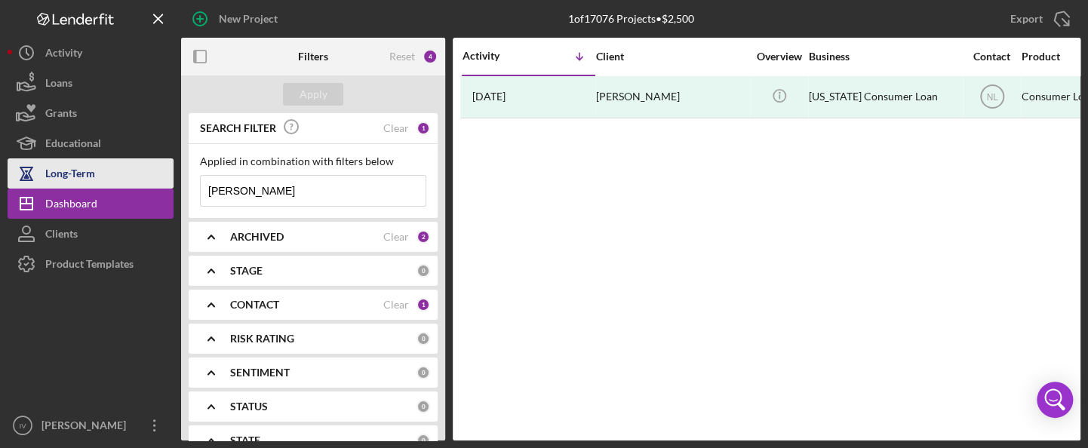
drag, startPoint x: 299, startPoint y: 189, endPoint x: 171, endPoint y: 185, distance: 127.6
click at [171, 186] on div "New Project 1 of 17076 Projects • $2,500 [PERSON_NAME] Export Icon/Export Filte…" at bounding box center [544, 220] width 1073 height 441
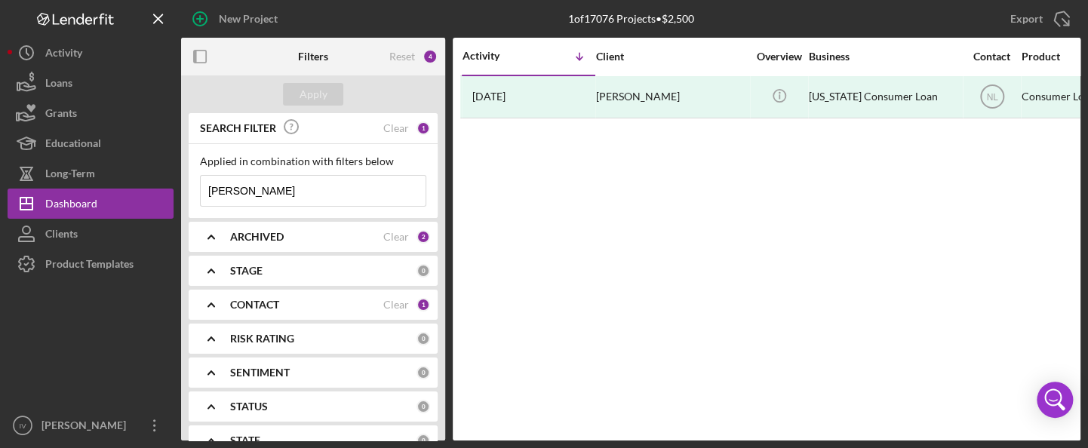
paste input "[PERSON_NAME]"
type input "[PERSON_NAME]"
click at [392, 302] on div "Clear" at bounding box center [396, 305] width 26 height 12
click at [218, 304] on icon "Icon/Expander" at bounding box center [211, 305] width 38 height 38
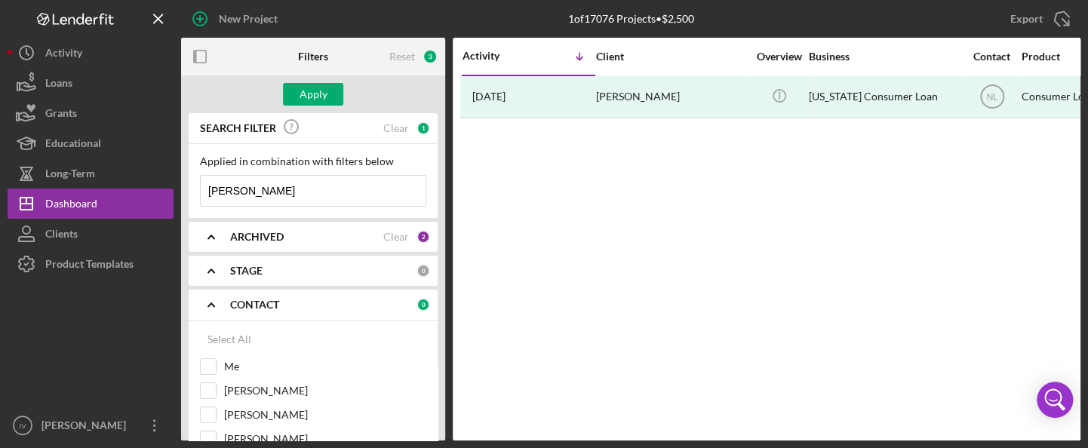
drag, startPoint x: 446, startPoint y: 166, endPoint x: 442, endPoint y: 182, distance: 16.5
click at [441, 186] on div "Filters Reset 3 Apply SEARCH FILTER Clear 1 Applied in combination with filters…" at bounding box center [631, 239] width 900 height 403
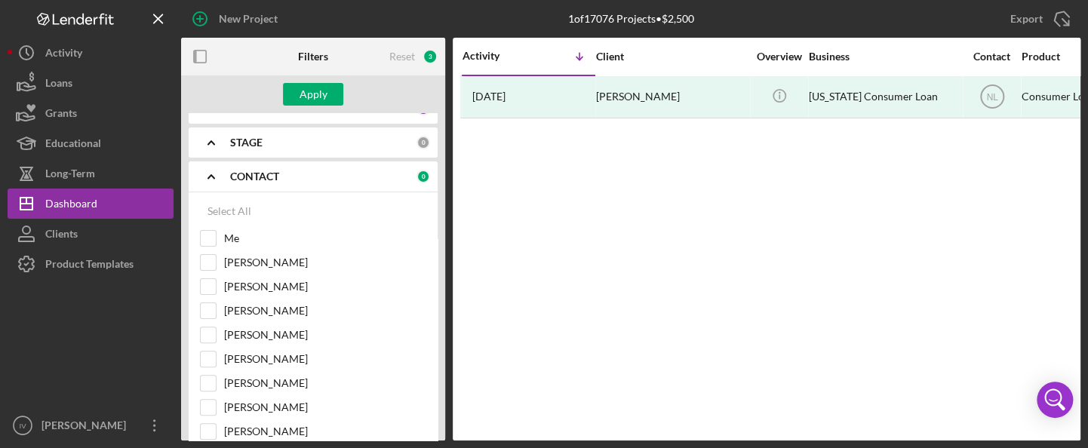
scroll to position [245, 0]
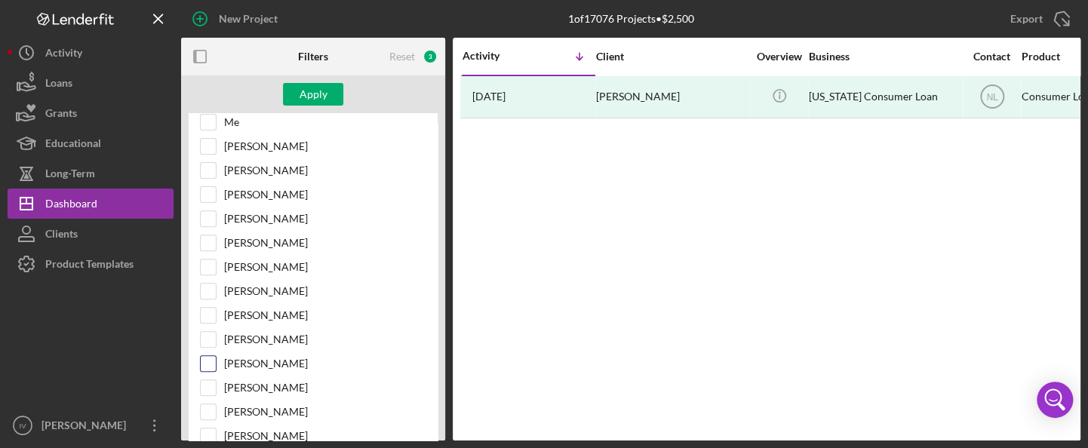
click at [213, 361] on input "[PERSON_NAME]" at bounding box center [208, 363] width 15 height 15
checkbox input "true"
click at [313, 96] on div "Apply" at bounding box center [314, 94] width 28 height 23
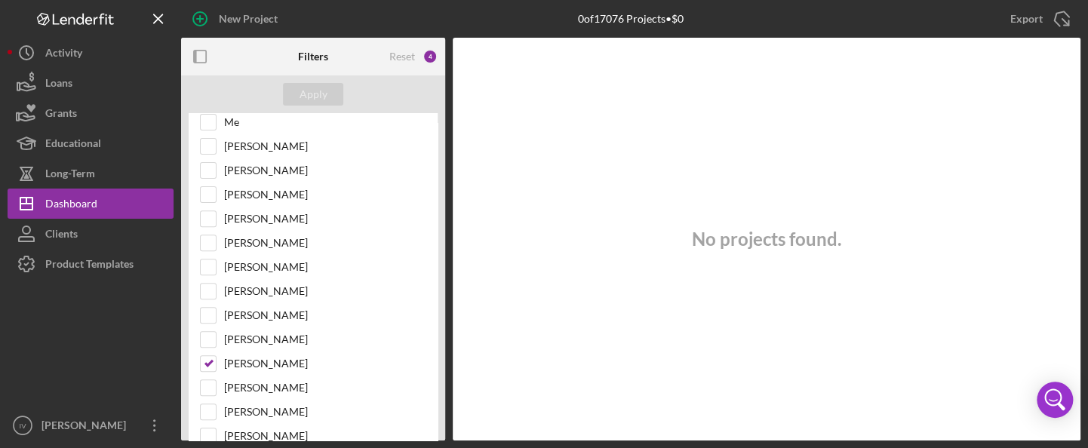
scroll to position [0, 0]
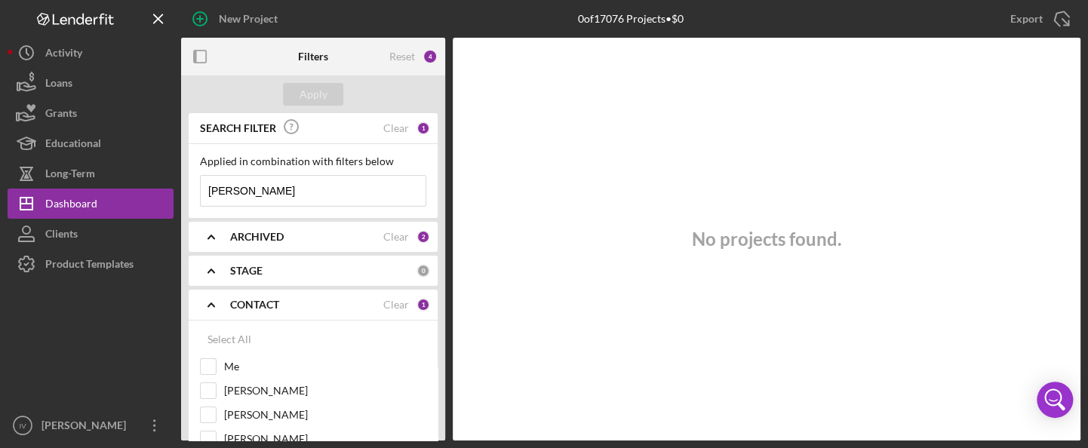
click at [241, 191] on input "[PERSON_NAME]" at bounding box center [313, 191] width 225 height 30
click at [298, 193] on input "[PERSON_NAME]" at bounding box center [313, 191] width 225 height 30
drag, startPoint x: 239, startPoint y: 189, endPoint x: 188, endPoint y: 189, distance: 51.3
click at [189, 189] on div "Applied in combination with filters below [PERSON_NAME] Icon/Menu Close" at bounding box center [313, 181] width 249 height 74
drag, startPoint x: 283, startPoint y: 192, endPoint x: 193, endPoint y: 195, distance: 89.9
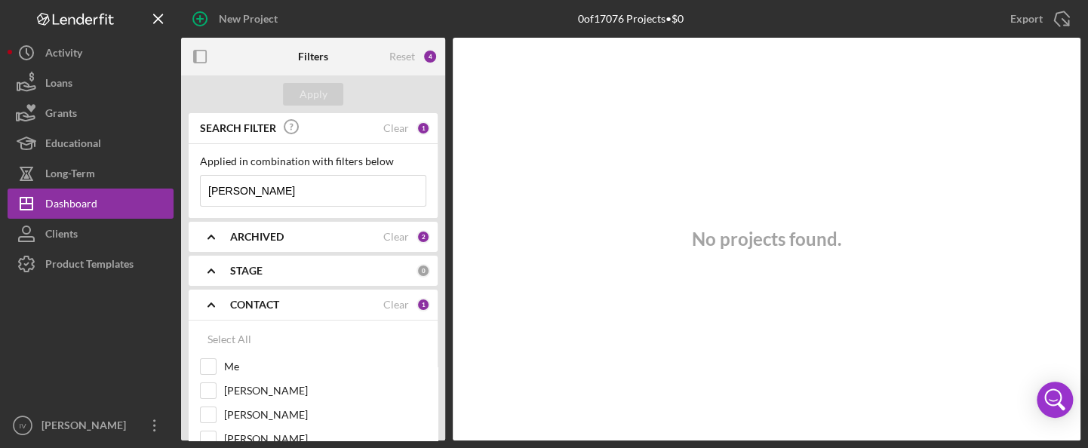
click at [193, 195] on div "Applied in combination with filters below [PERSON_NAME] Icon/Menu Close" at bounding box center [313, 181] width 249 height 74
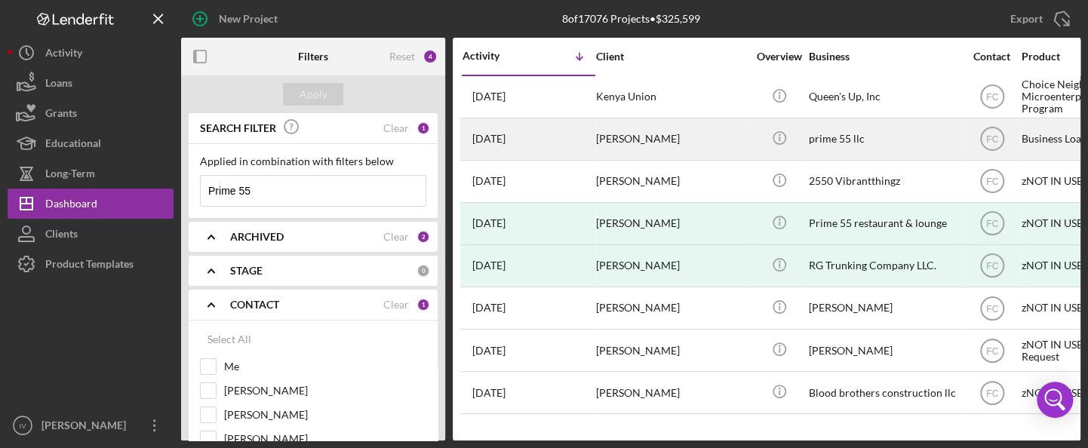
type input "Prime 55"
click at [626, 142] on div "[PERSON_NAME]" at bounding box center [671, 139] width 151 height 40
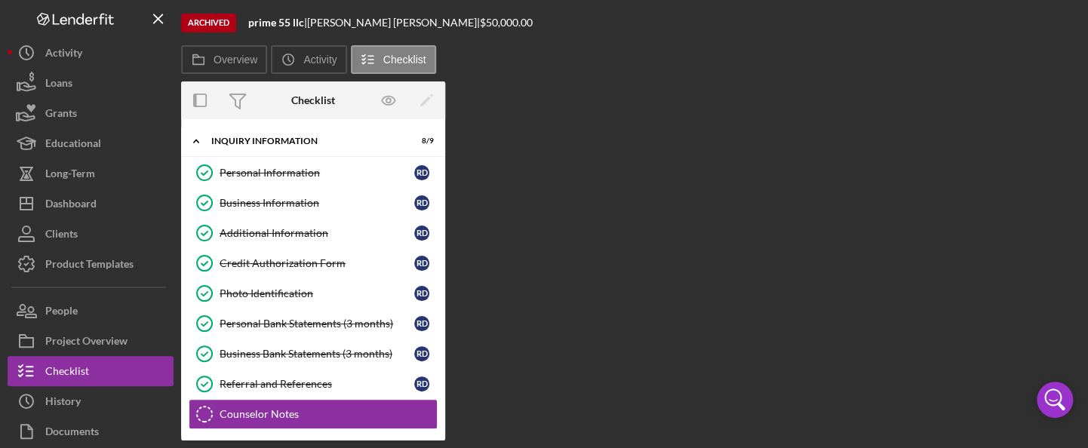
scroll to position [131, 0]
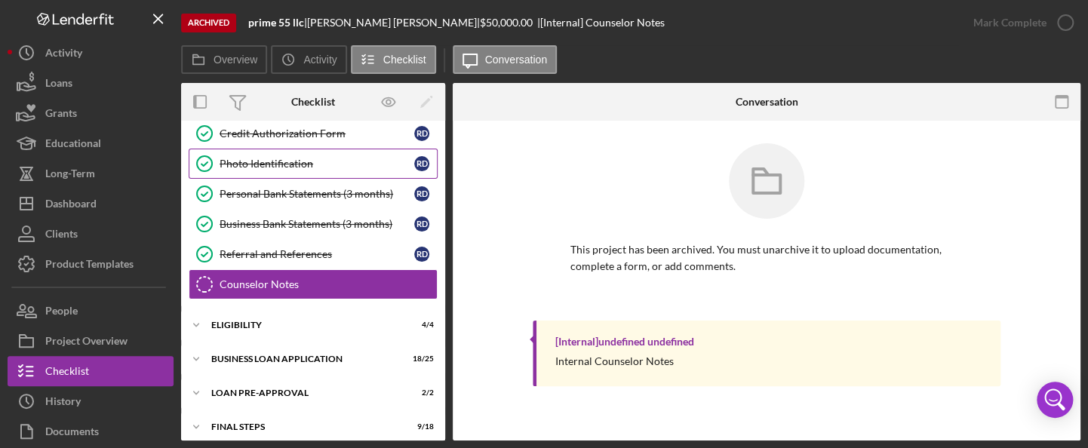
click at [293, 168] on link "Photo Identification Photo Identification r d" at bounding box center [313, 164] width 249 height 30
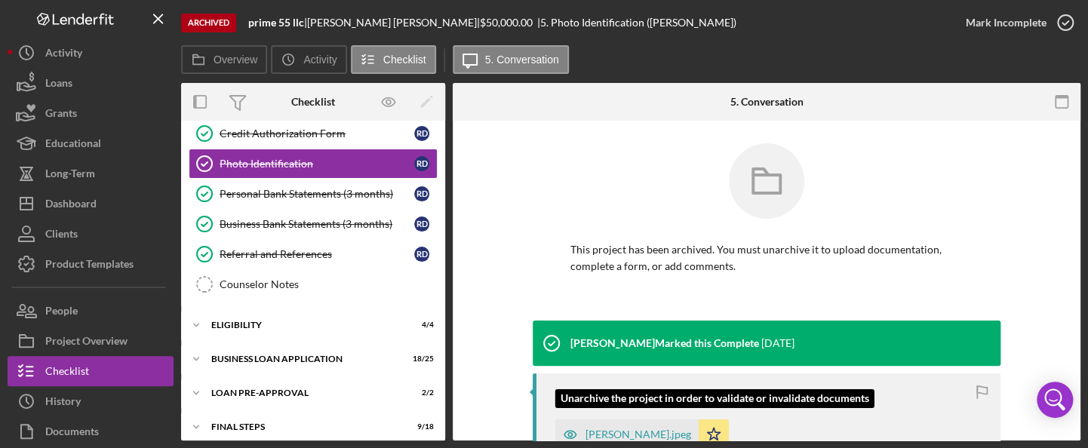
click at [585, 427] on div "[PERSON_NAME].jpeg" at bounding box center [627, 435] width 143 height 30
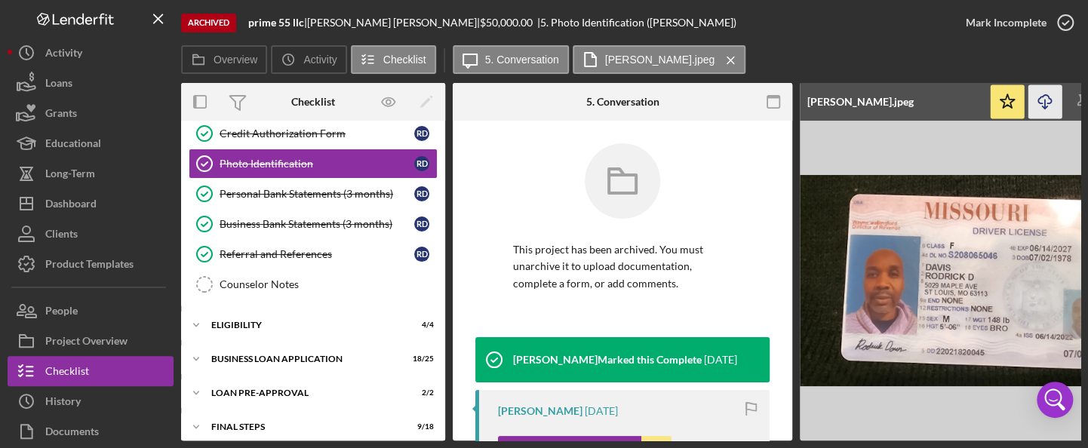
click at [1039, 105] on icon "Icon/Download" at bounding box center [1046, 102] width 34 height 34
click at [286, 189] on div "Personal Bank Statements (3 months)" at bounding box center [317, 194] width 195 height 12
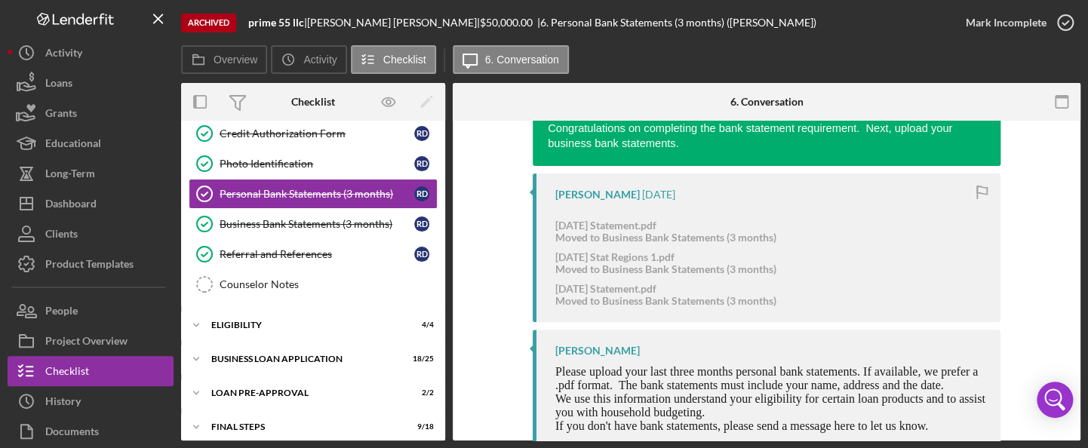
scroll to position [281, 0]
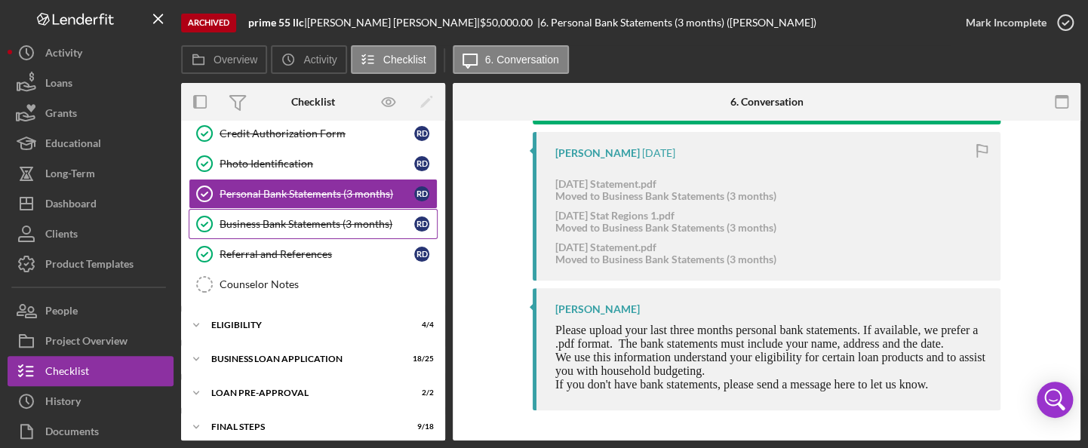
click at [322, 225] on div "Business Bank Statements (3 months)" at bounding box center [317, 224] width 195 height 12
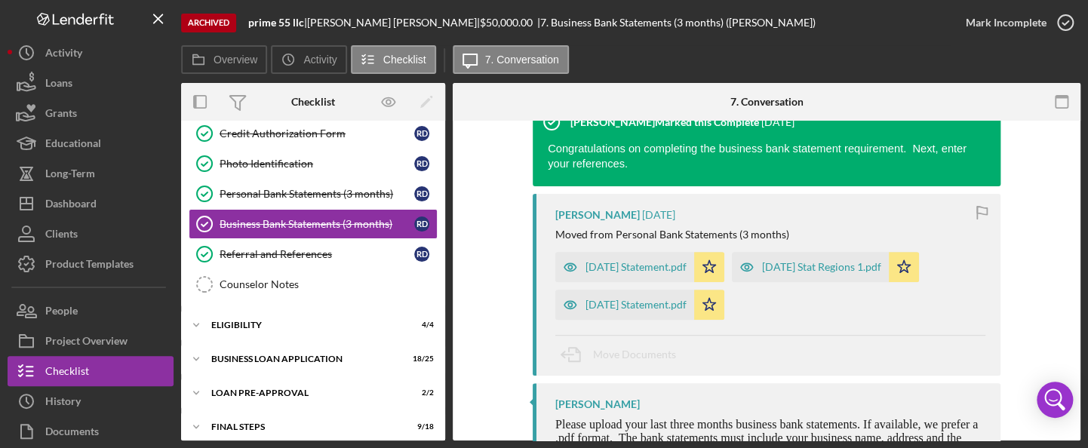
scroll to position [261, 0]
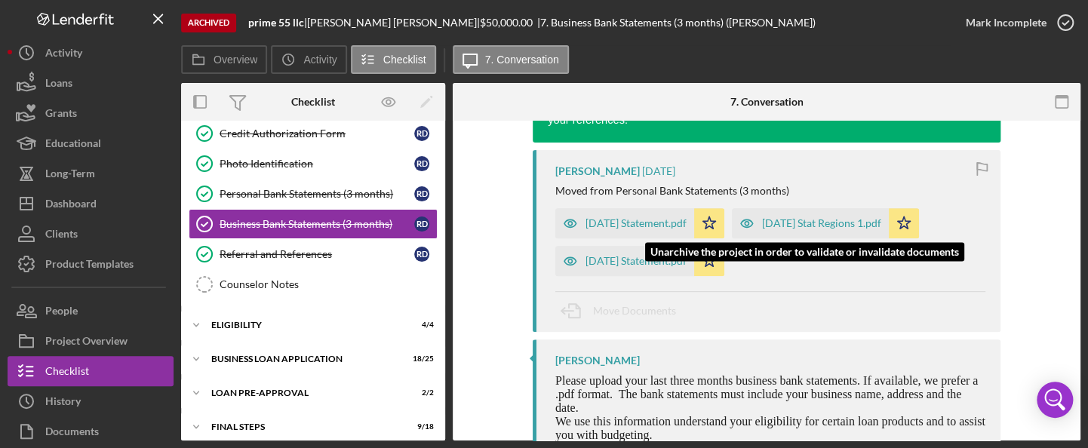
click at [830, 229] on div "[DATE] Stat Regions 1.pdf" at bounding box center [821, 223] width 119 height 12
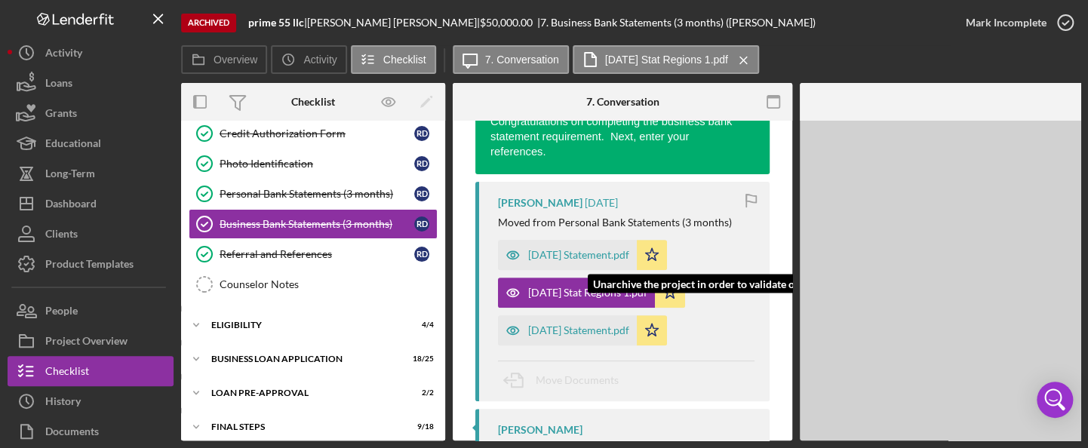
scroll to position [278, 0]
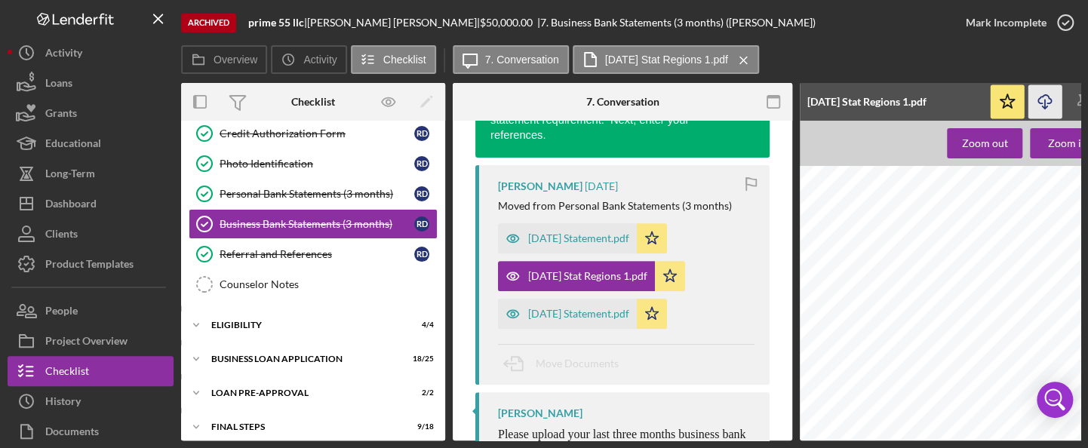
click at [1042, 106] on icon "Icon/Download" at bounding box center [1046, 102] width 34 height 34
click at [306, 355] on div "BUSINESS LOAN APPLICATION" at bounding box center [318, 359] width 215 height 9
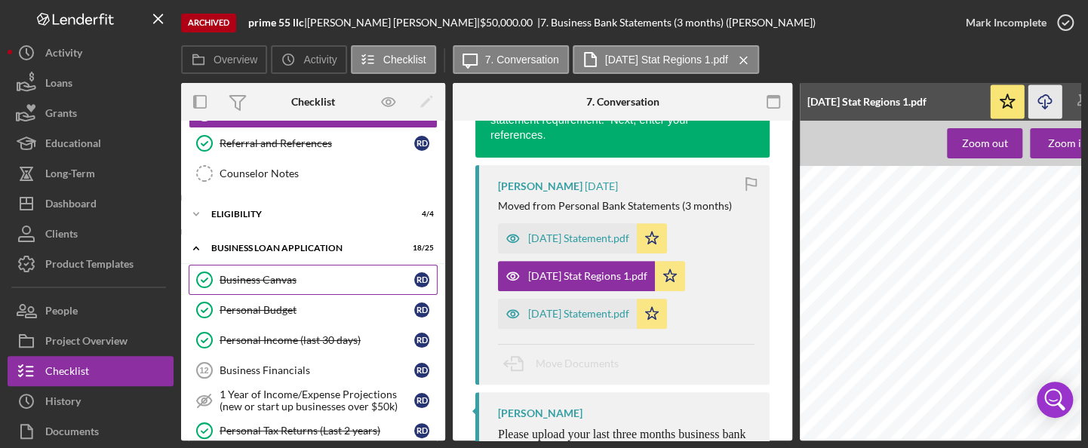
scroll to position [248, 0]
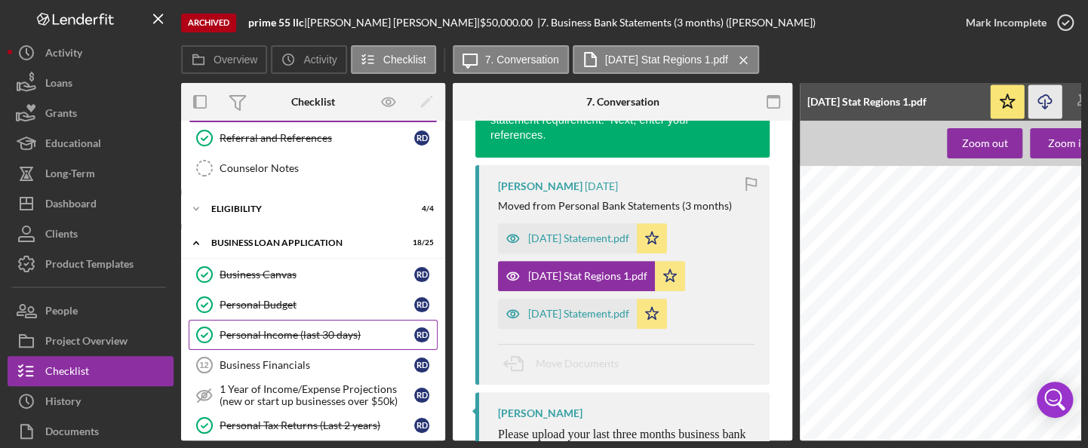
click at [315, 329] on div "Personal Income (last 30 days)" at bounding box center [317, 335] width 195 height 12
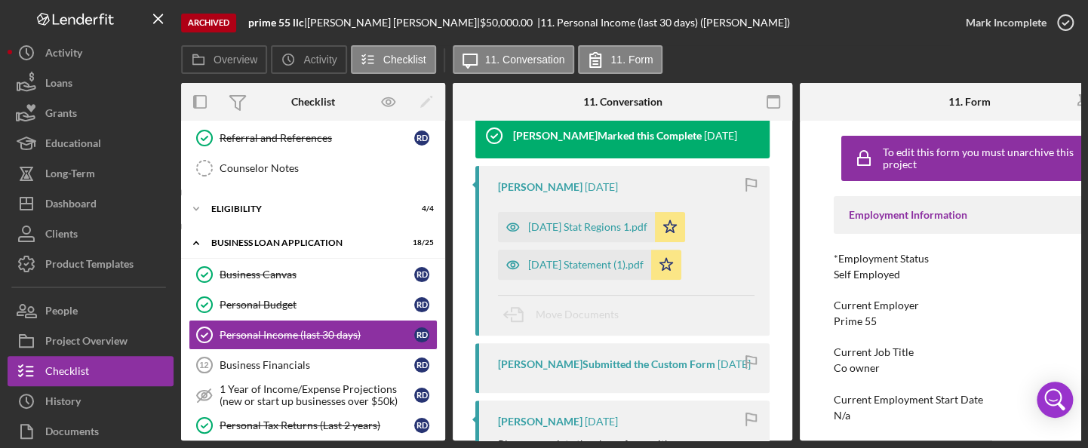
scroll to position [308, 0]
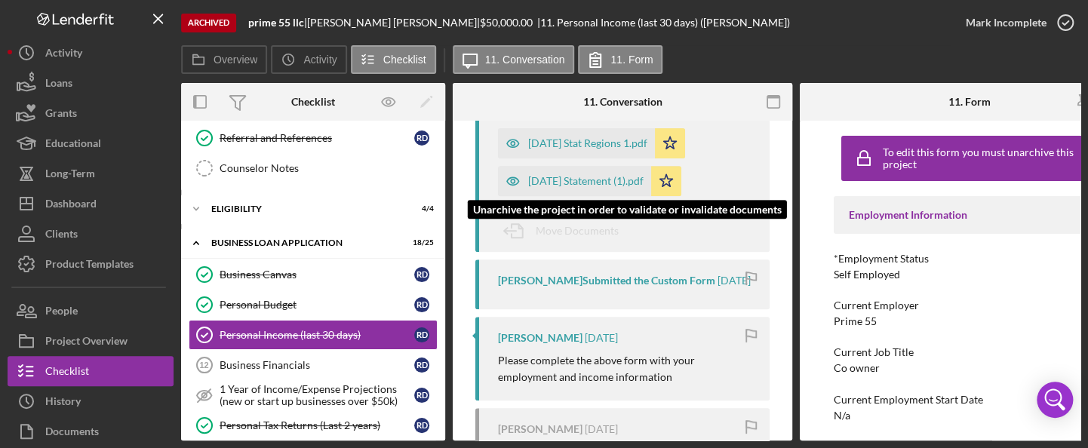
click at [610, 178] on div "[DATE] Statement (1).pdf" at bounding box center [585, 181] width 115 height 12
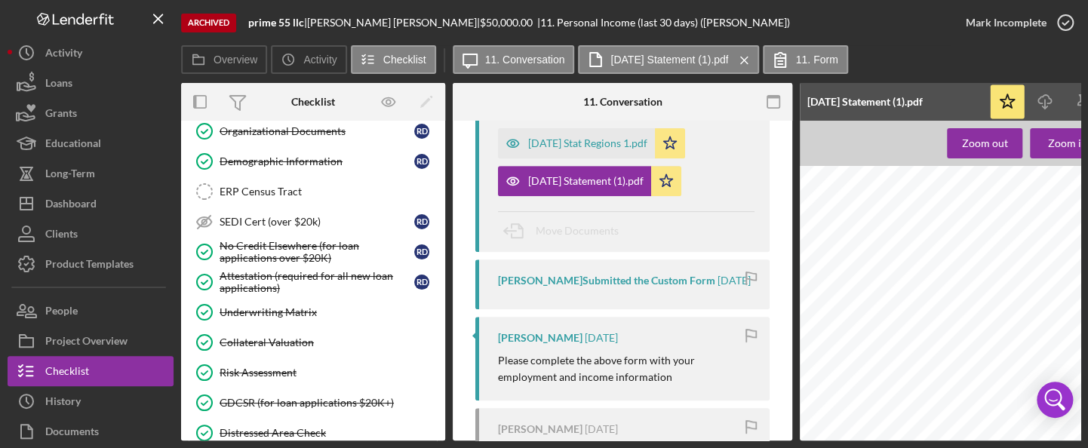
scroll to position [931, 0]
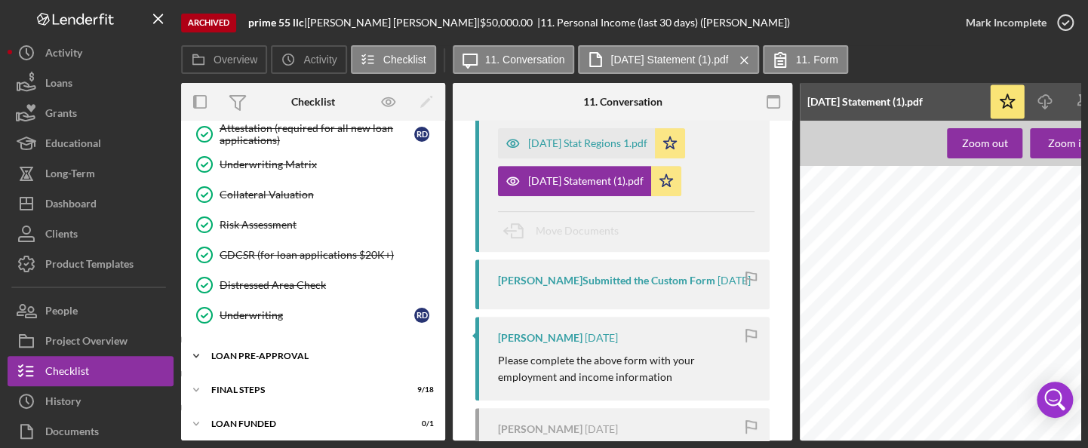
click at [290, 352] on div "LOAN PRE-APPROVAL" at bounding box center [318, 356] width 215 height 9
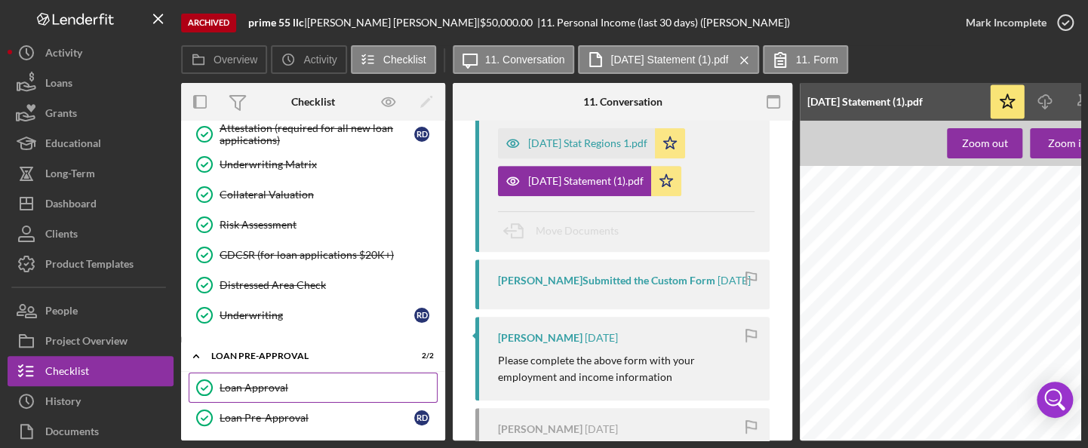
click at [263, 373] on link "Loan Approval Loan Approval" at bounding box center [313, 388] width 249 height 30
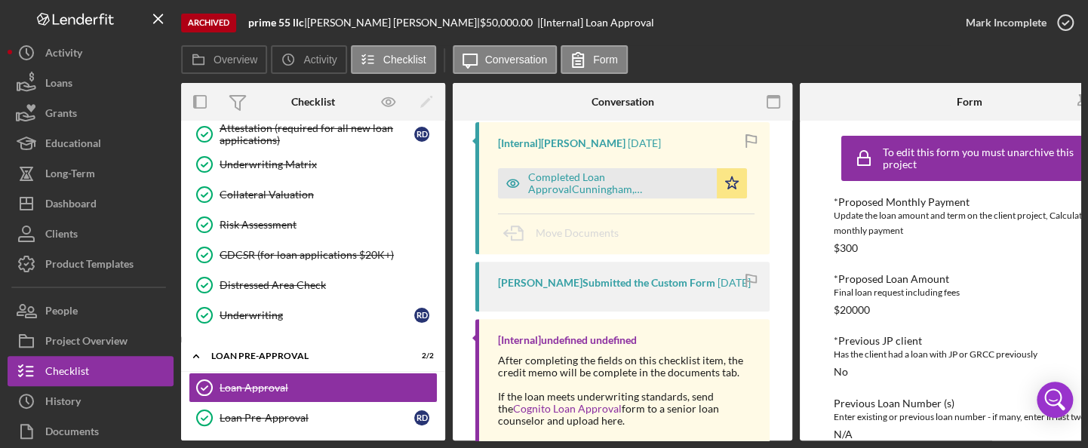
scroll to position [270, 0]
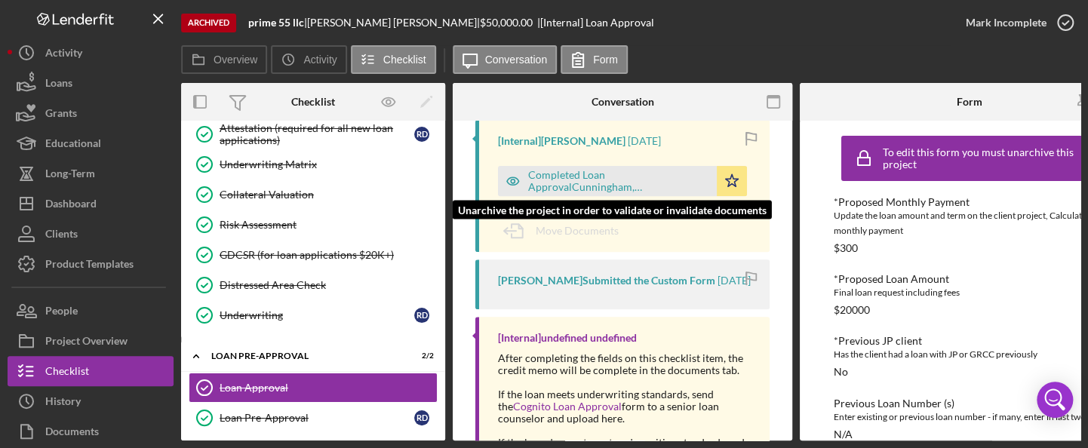
click at [632, 174] on div "Completed Loan ApprovalCunningham, [PERSON_NAME] ,[PERSON_NAME].pdf" at bounding box center [618, 181] width 181 height 24
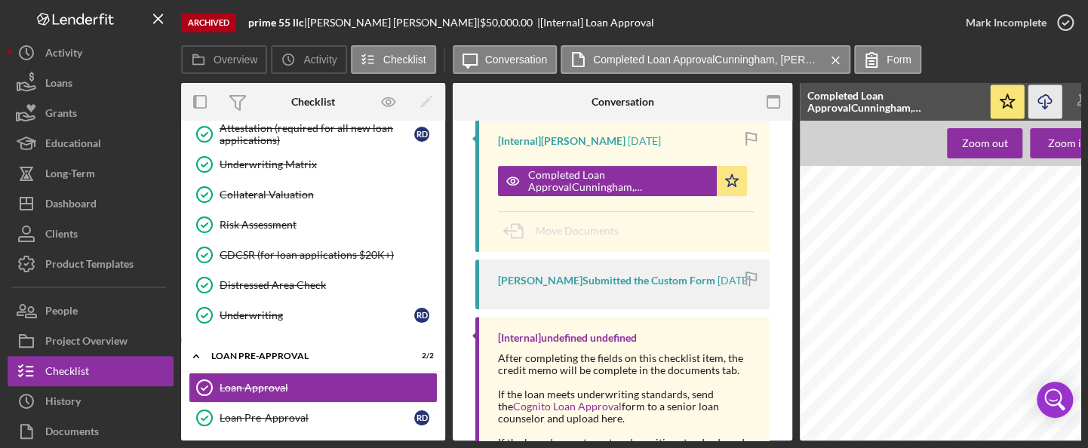
click at [1050, 102] on icon "Icon/Download" at bounding box center [1046, 102] width 34 height 34
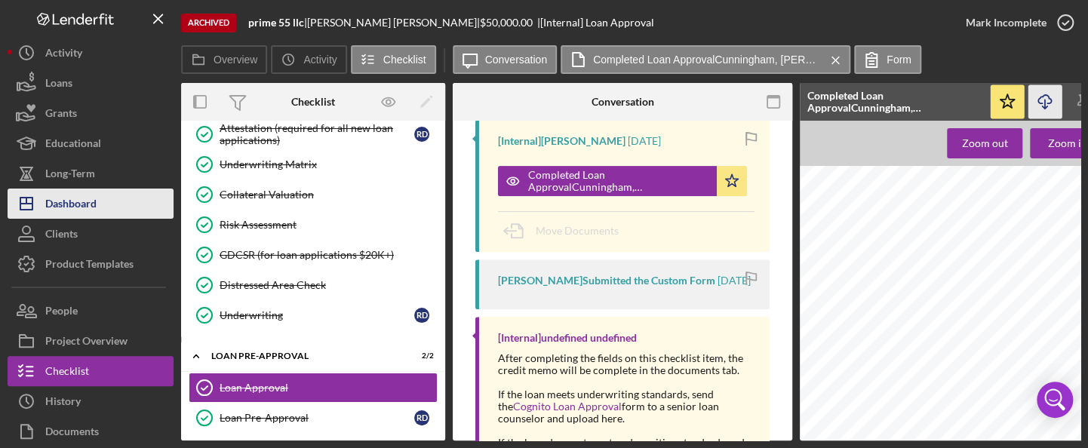
click at [71, 208] on div "Dashboard" at bounding box center [70, 206] width 51 height 34
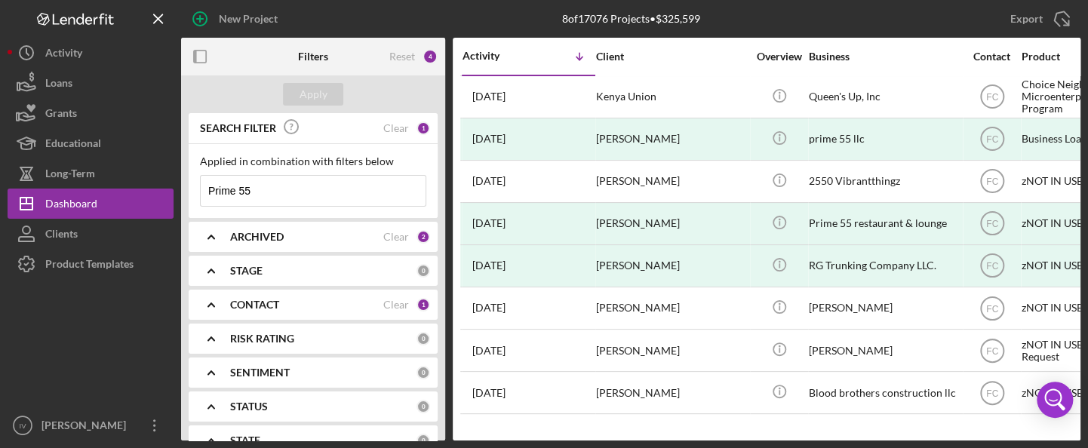
click at [211, 306] on icon "Icon/Expander" at bounding box center [211, 305] width 38 height 38
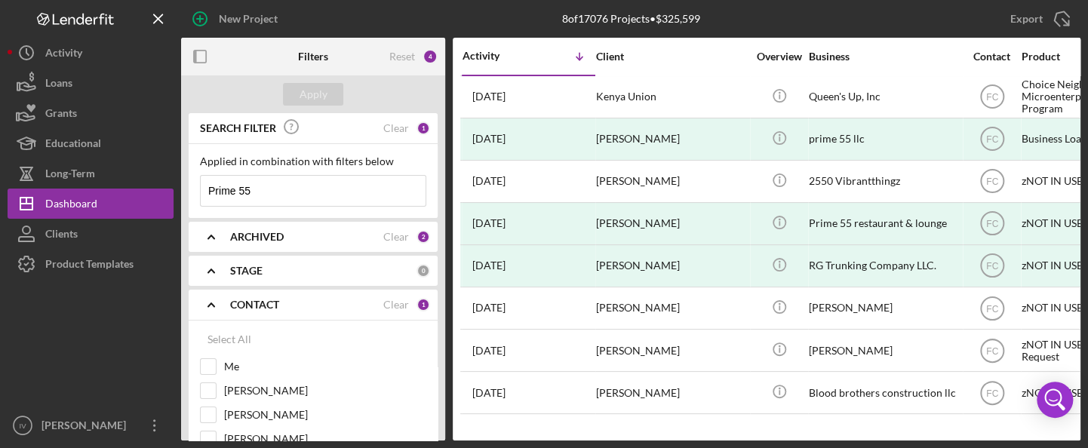
drag, startPoint x: 445, startPoint y: 159, endPoint x: 437, endPoint y: 208, distance: 49.0
click at [442, 219] on div "Filters Reset 4 Apply SEARCH FILTER Clear 1 Applied in combination with filters…" at bounding box center [631, 239] width 900 height 403
drag, startPoint x: 240, startPoint y: 192, endPoint x: 229, endPoint y: 189, distance: 10.8
click at [229, 189] on input "Prime 55" at bounding box center [313, 191] width 225 height 30
click at [259, 187] on input "Prime 55" at bounding box center [313, 191] width 225 height 30
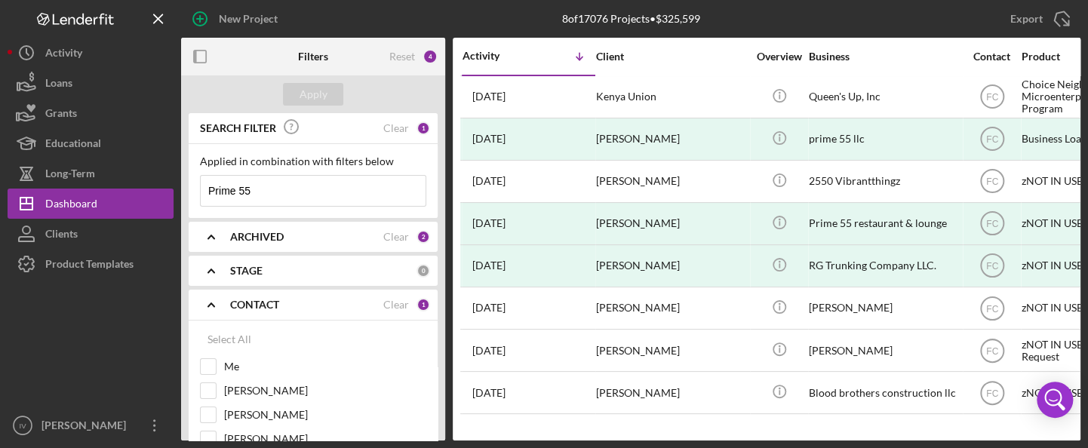
drag, startPoint x: 259, startPoint y: 187, endPoint x: 242, endPoint y: 191, distance: 17.8
click at [242, 191] on input "Prime 55" at bounding box center [313, 191] width 225 height 30
drag, startPoint x: 263, startPoint y: 191, endPoint x: 175, endPoint y: 186, distance: 88.4
click at [175, 186] on div "New Project 8 of 17076 Projects • $325,599 Prime 55 Export Icon/Export Filters …" at bounding box center [544, 220] width 1073 height 441
paste input "[PERSON_NAME]"
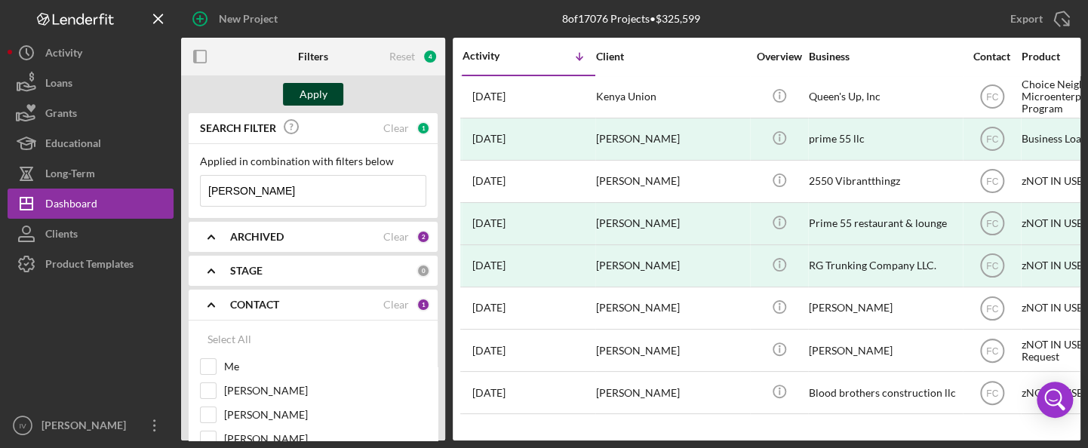
click at [310, 92] on div "Apply" at bounding box center [314, 94] width 28 height 23
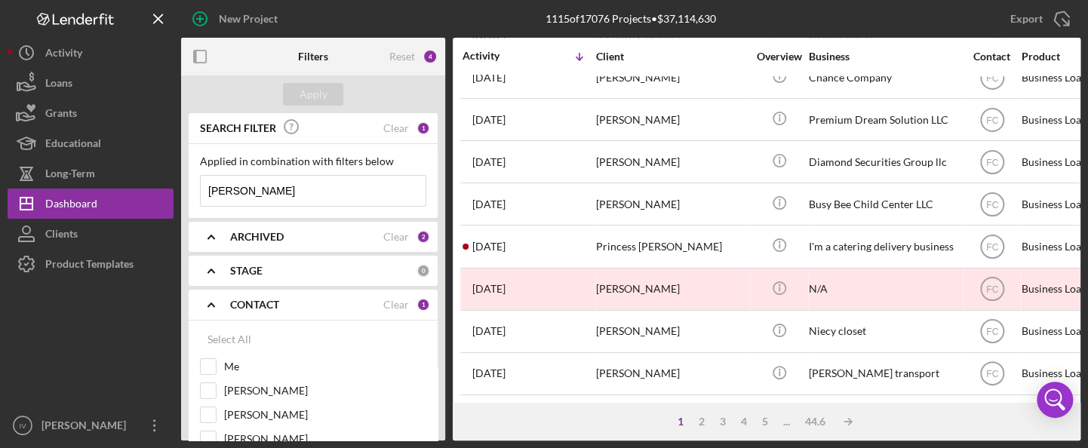
scroll to position [750, 0]
drag, startPoint x: 285, startPoint y: 189, endPoint x: 241, endPoint y: 187, distance: 43.8
click at [241, 187] on input "[PERSON_NAME]" at bounding box center [313, 191] width 225 height 30
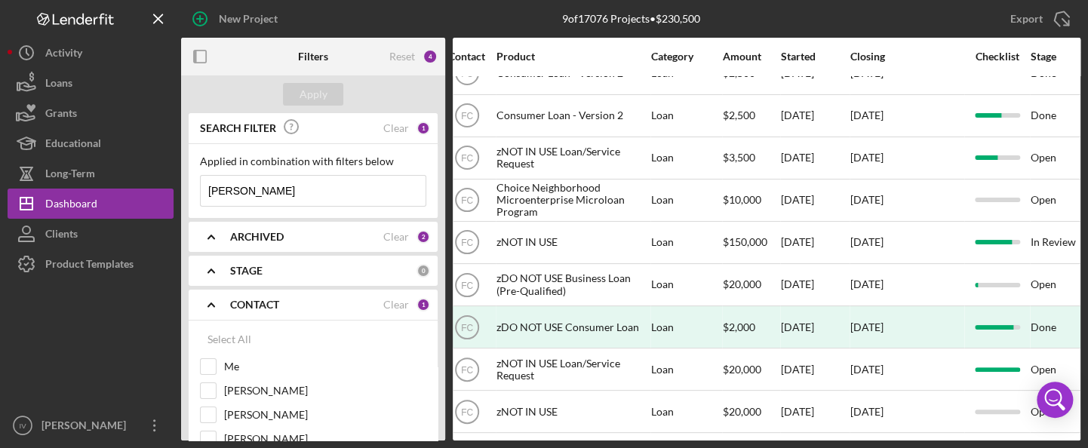
scroll to position [35, 0]
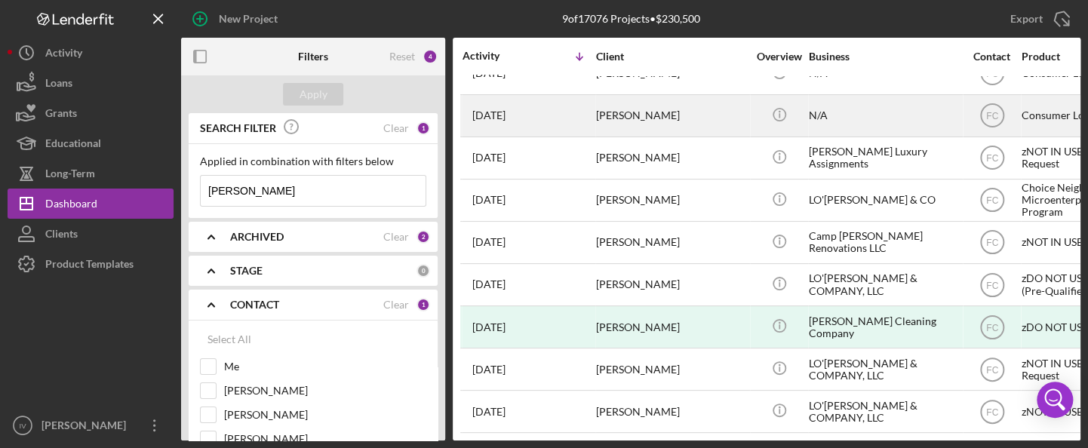
type input "[PERSON_NAME]"
click at [506, 109] on time "[DATE]" at bounding box center [488, 115] width 33 height 12
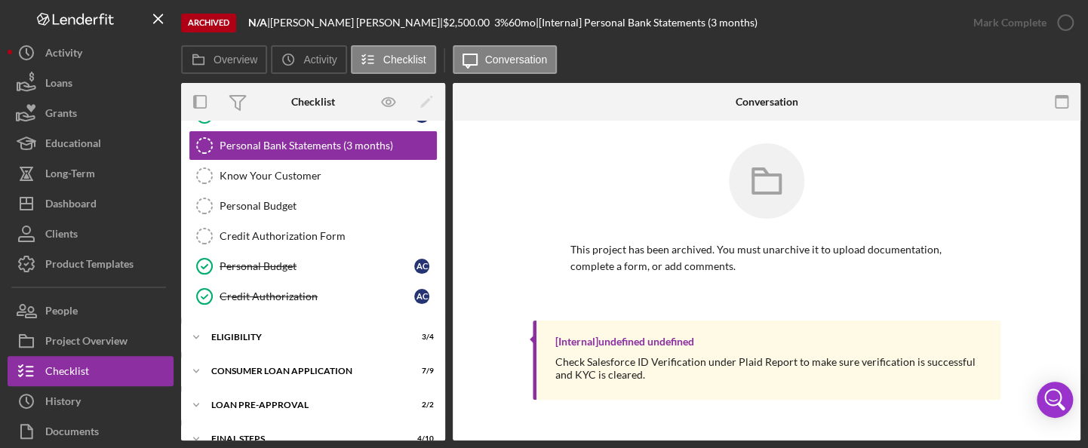
scroll to position [136, 0]
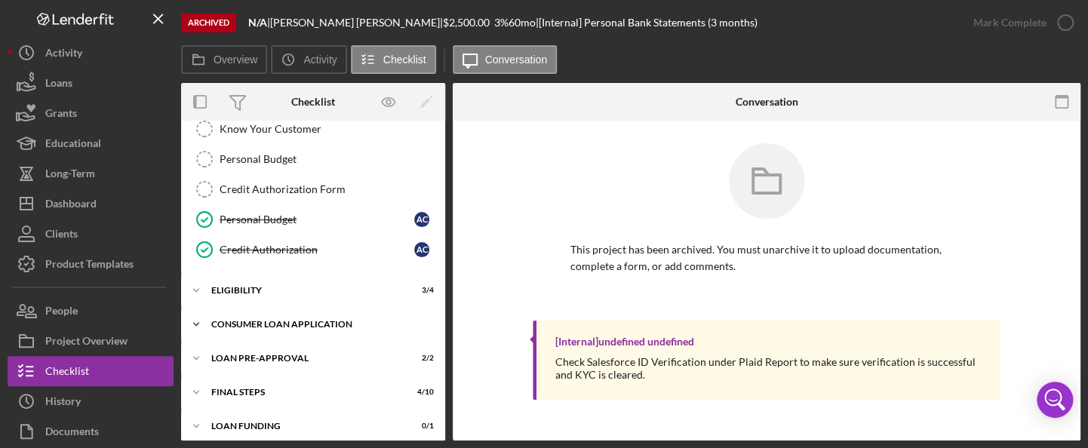
click at [317, 320] on div "Consumer Loan Application" at bounding box center [318, 324] width 215 height 9
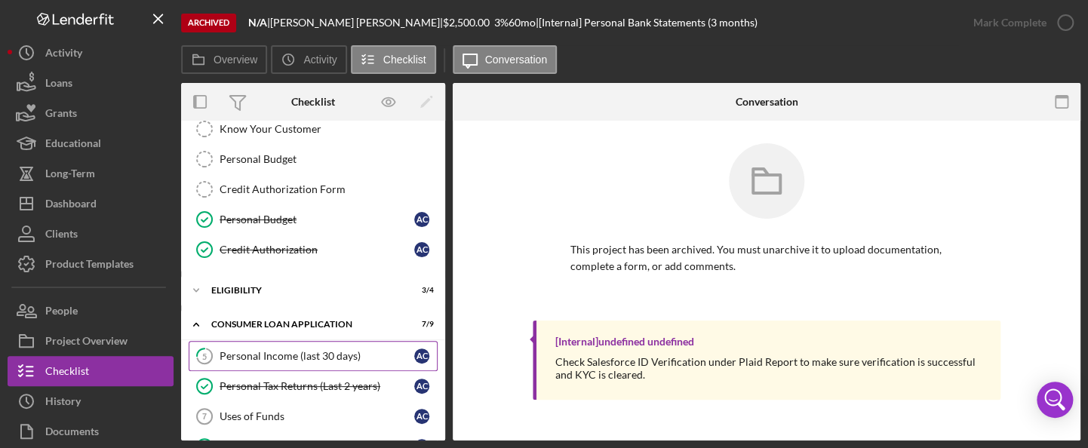
click at [303, 352] on div "Personal Income (last 30 days)" at bounding box center [317, 356] width 195 height 12
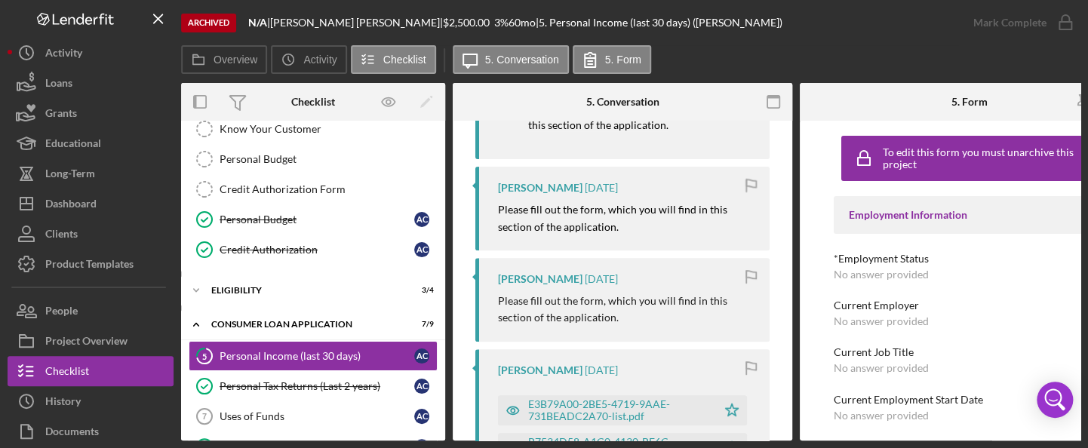
scroll to position [426, 0]
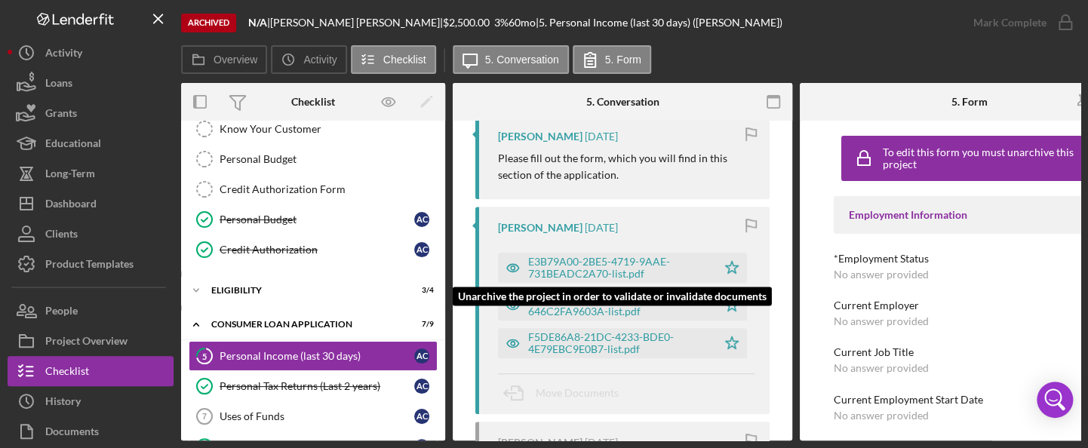
click at [592, 269] on div "E3B79A00-2BE5-4719-9AAE-731BEADC2A70-list.pdf" at bounding box center [618, 268] width 181 height 24
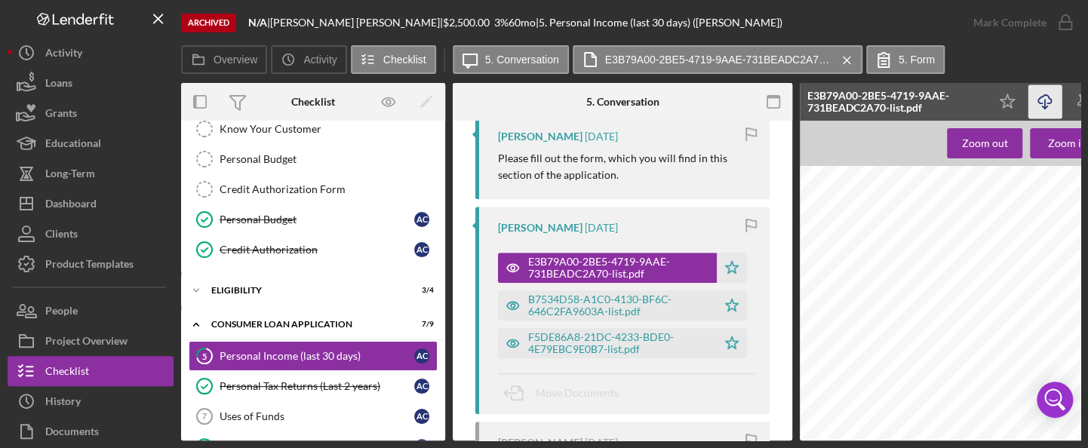
click at [1048, 96] on icon "Icon/Download" at bounding box center [1046, 102] width 34 height 34
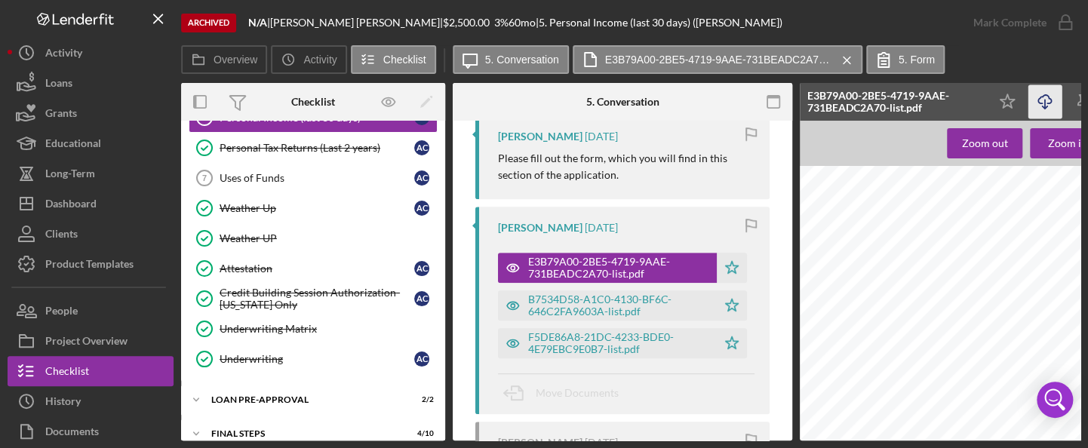
scroll to position [423, 0]
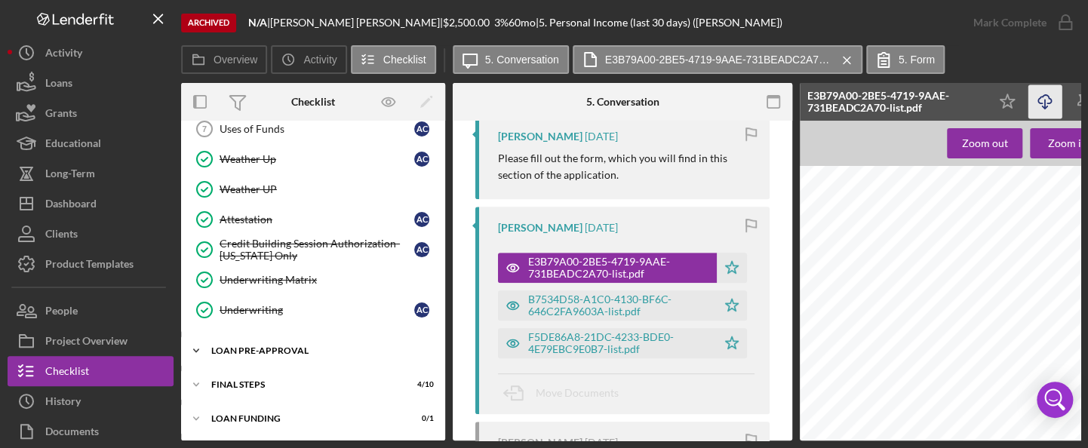
click at [309, 346] on div "Loan Pre-Approval" at bounding box center [318, 350] width 215 height 9
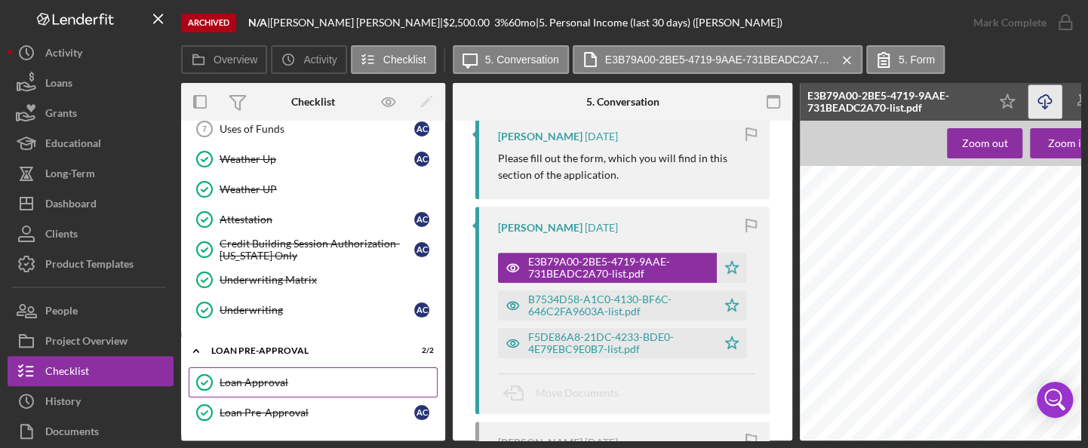
click at [269, 380] on div "Loan Approval" at bounding box center [328, 383] width 217 height 12
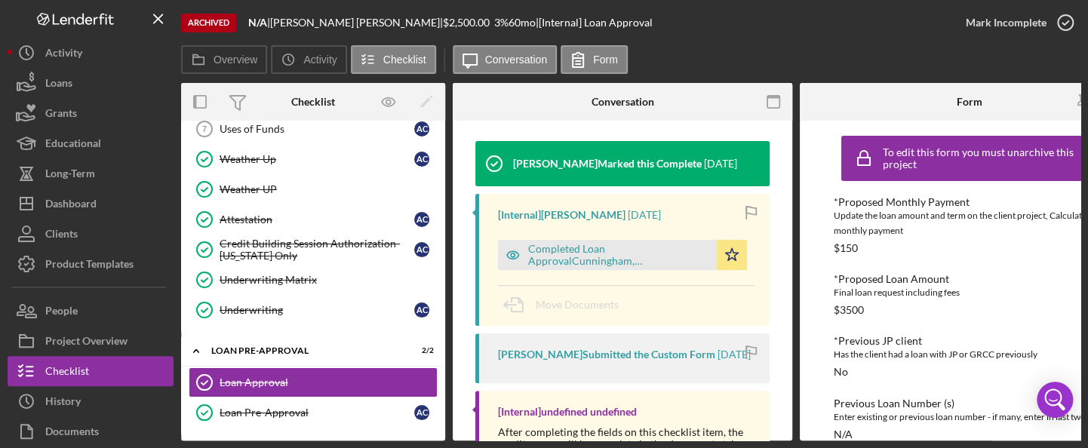
scroll to position [205, 0]
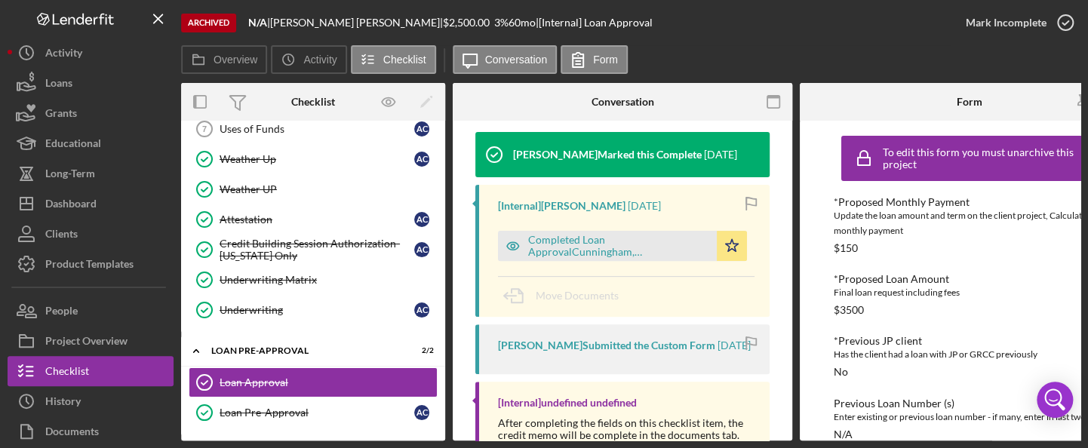
click at [604, 250] on div "Completed Loan ApprovalCunningham, [PERSON_NAME] ,[PERSON_NAME].pdf" at bounding box center [618, 246] width 181 height 24
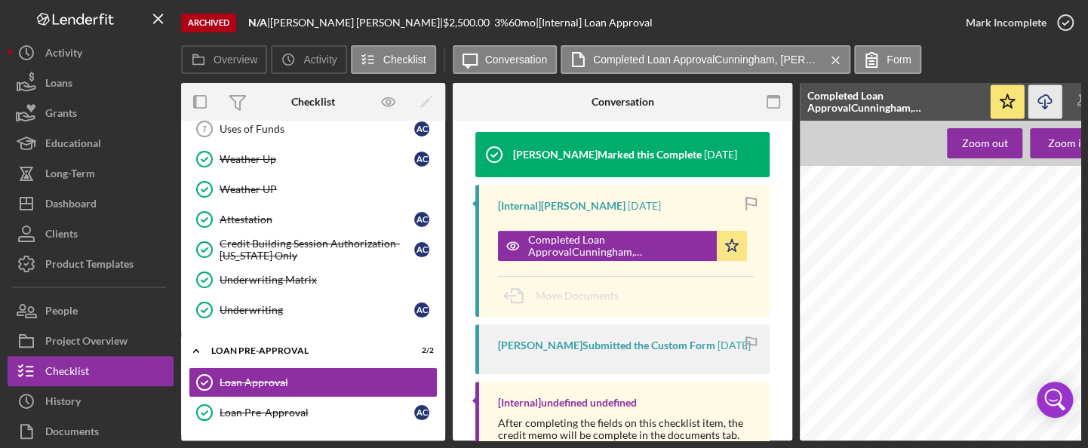
click at [1045, 100] on icon "Icon/Download" at bounding box center [1046, 102] width 34 height 34
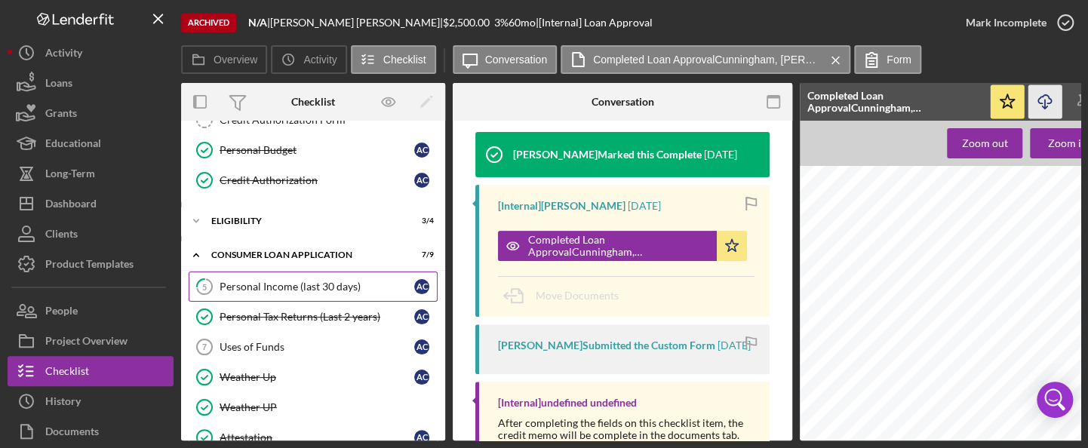
click at [347, 281] on div "Personal Income (last 30 days)" at bounding box center [317, 287] width 195 height 12
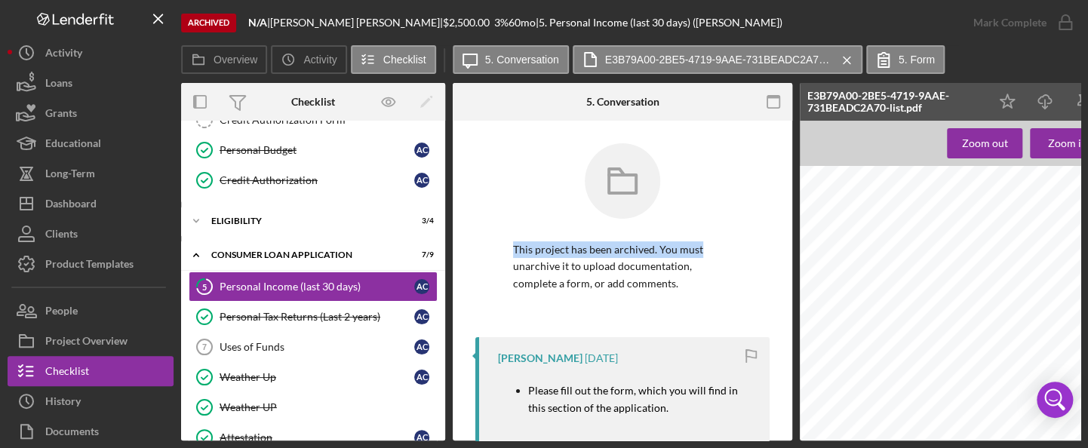
drag, startPoint x: 788, startPoint y: 197, endPoint x: 789, endPoint y: 244, distance: 46.8
click at [789, 246] on div "5 Personal Income (last 30 days) This project has been archived. You must unarc…" at bounding box center [623, 281] width 340 height 320
click at [788, 221] on div "Overview Internal Workflow Stage Done Icon/Dropdown Arrow Icon/Archived Archive…" at bounding box center [631, 262] width 900 height 358
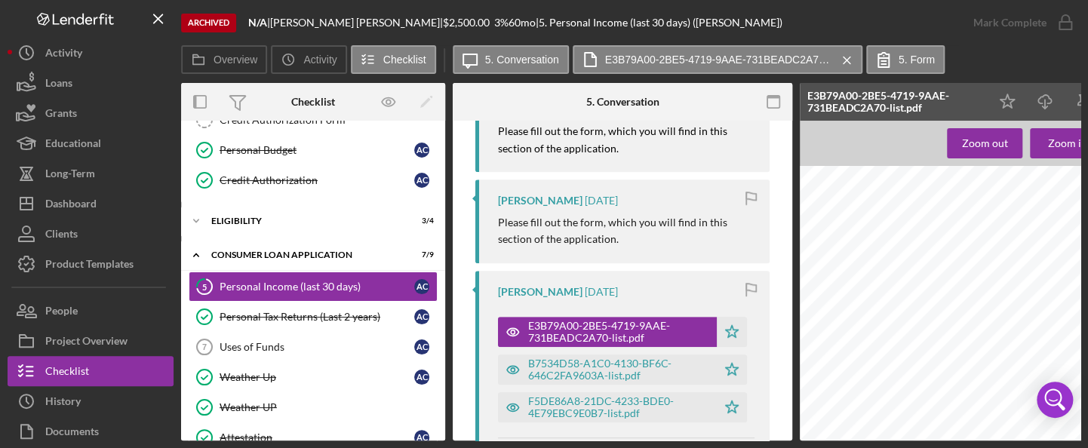
scroll to position [359, 0]
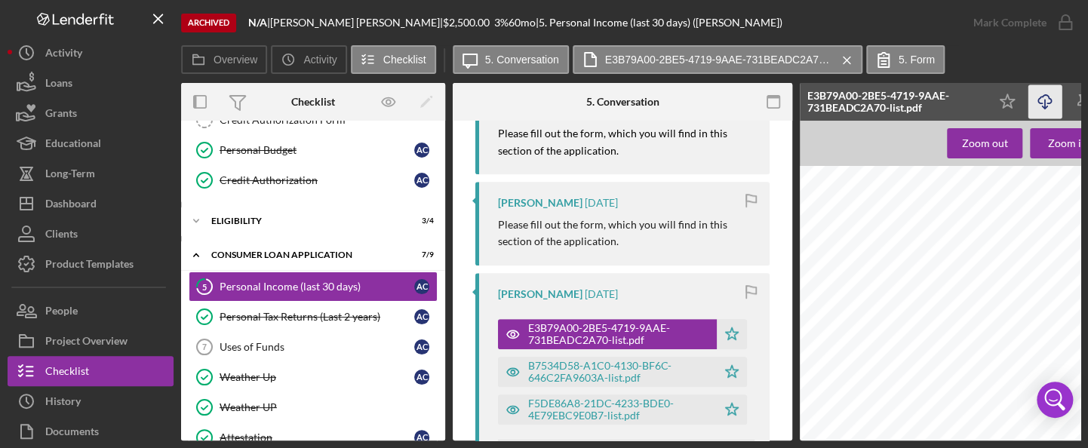
click at [1040, 99] on icon "Icon/Download" at bounding box center [1046, 102] width 34 height 34
